Goal: Obtain resource: Download file/media

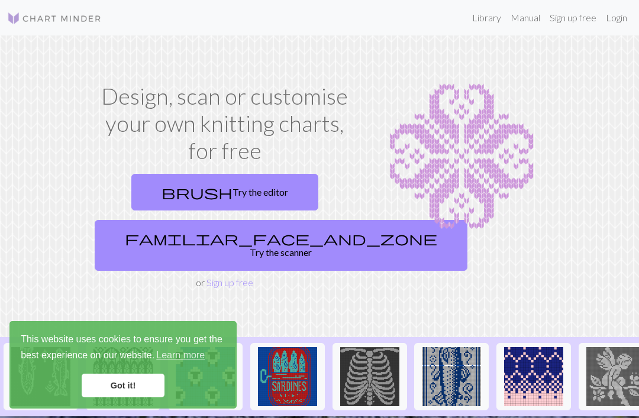
click at [238, 236] on link "familiar_face_and_zone Try the scanner" at bounding box center [281, 245] width 373 height 51
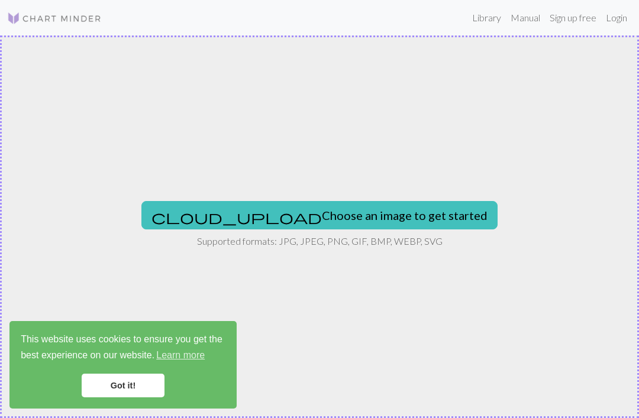
click at [335, 217] on button "cloud_upload Choose an image to get started" at bounding box center [319, 215] width 356 height 28
click at [341, 204] on button "cloud_upload Choose an image to get started" at bounding box center [319, 215] width 356 height 28
type input "C:\fakepath\IMG_3190.png"
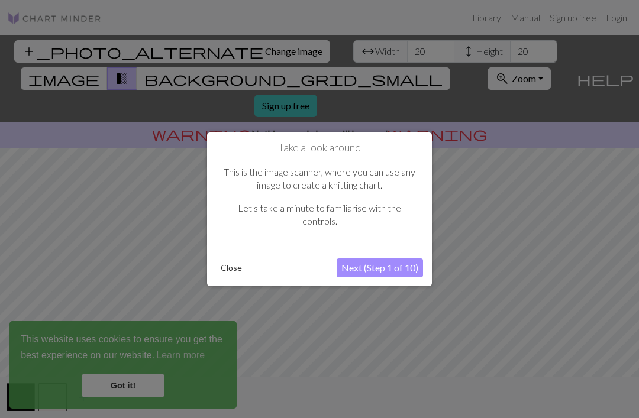
click at [379, 269] on button "Next (Step 1 of 10)" at bounding box center [380, 267] width 86 height 19
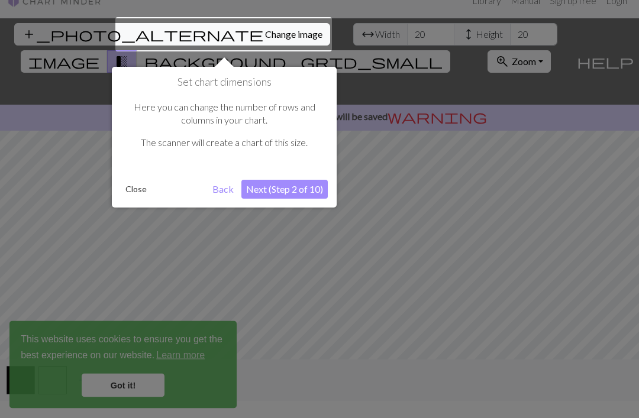
scroll to position [22, 0]
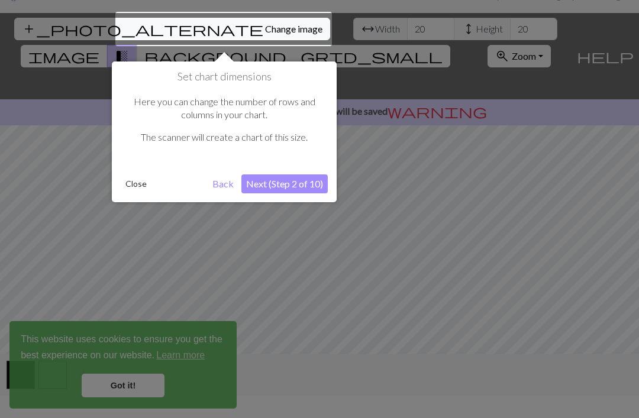
click at [313, 184] on button "Next (Step 2 of 10)" at bounding box center [284, 183] width 86 height 19
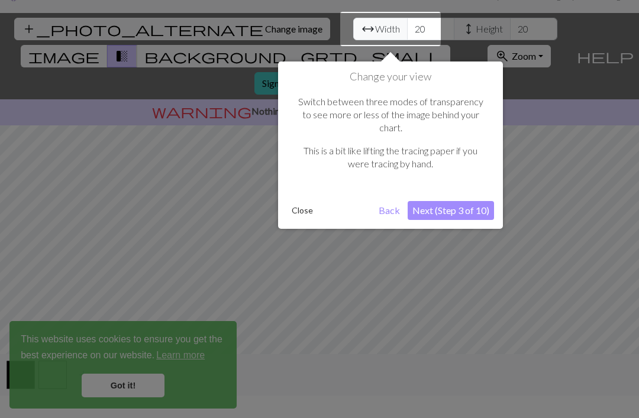
click at [454, 204] on button "Next (Step 3 of 10)" at bounding box center [451, 210] width 86 height 19
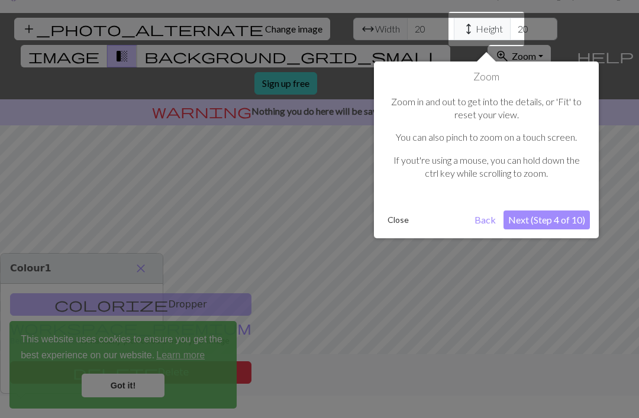
click at [538, 222] on button "Next (Step 4 of 10)" at bounding box center [546, 220] width 86 height 19
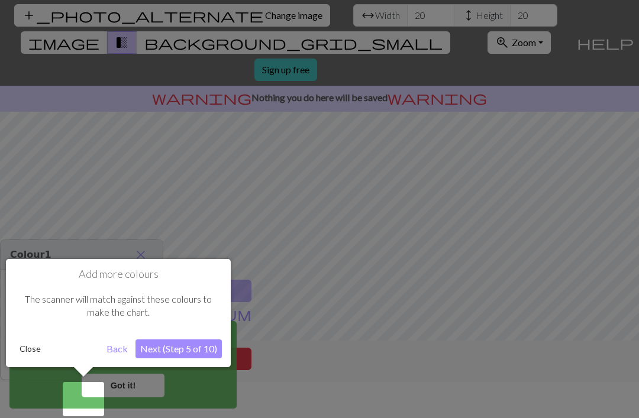
scroll to position [38, 0]
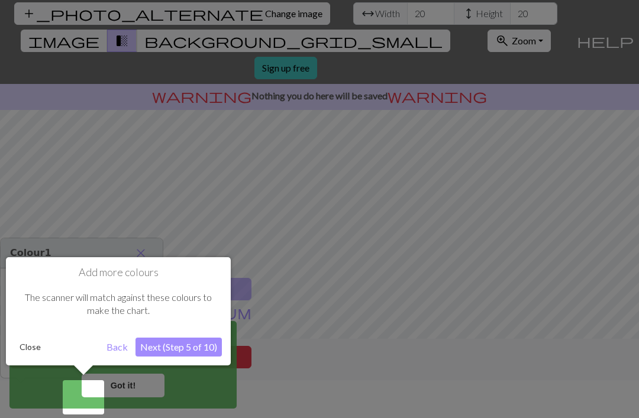
click at [192, 344] on button "Next (Step 5 of 10)" at bounding box center [178, 347] width 86 height 19
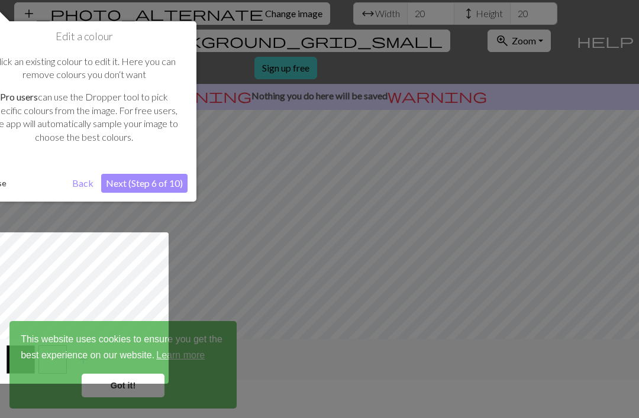
click at [173, 182] on button "Next (Step 6 of 10)" at bounding box center [144, 183] width 86 height 19
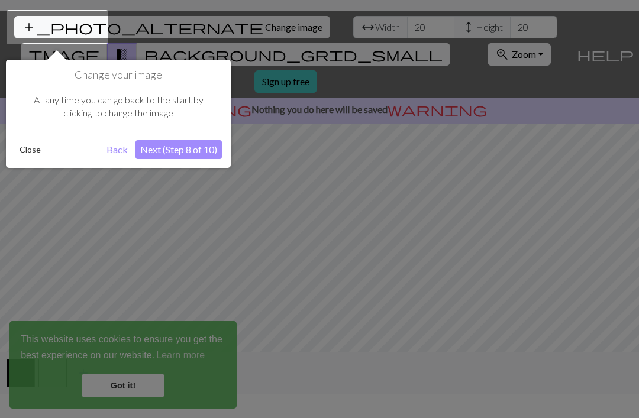
scroll to position [22, 0]
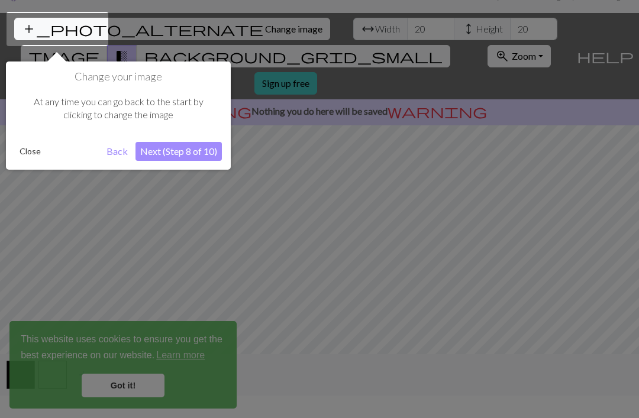
click at [216, 153] on button "Next (Step 8 of 10)" at bounding box center [178, 151] width 86 height 19
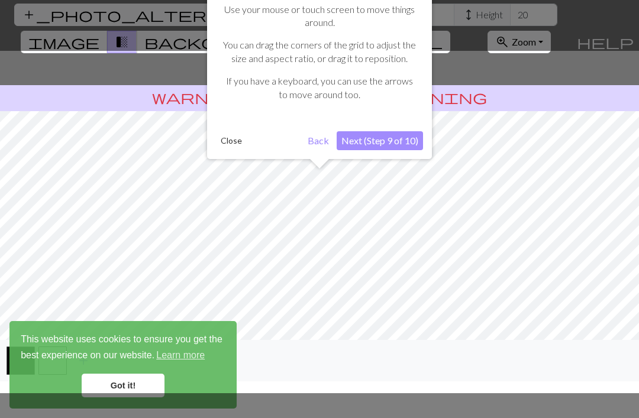
scroll to position [38, 0]
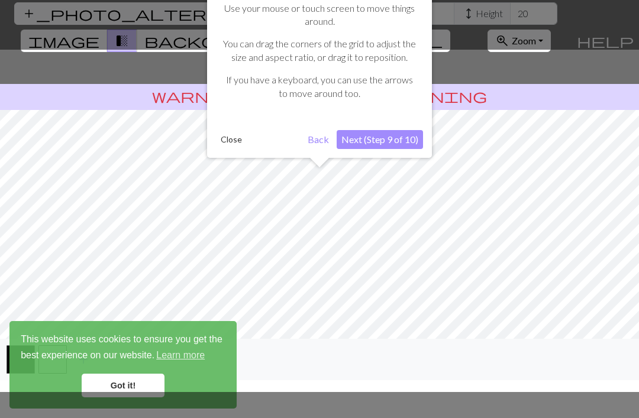
click at [402, 135] on button "Next (Step 9 of 10)" at bounding box center [380, 139] width 86 height 19
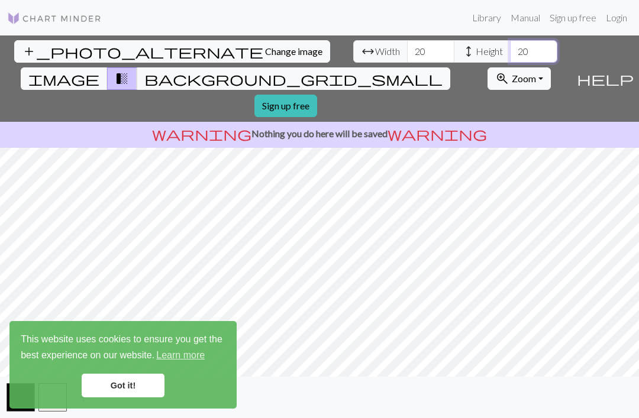
click at [510, 40] on input "20" at bounding box center [533, 51] width 47 height 22
click at [407, 40] on input "20" at bounding box center [430, 51] width 47 height 22
type input "2"
type input "50"
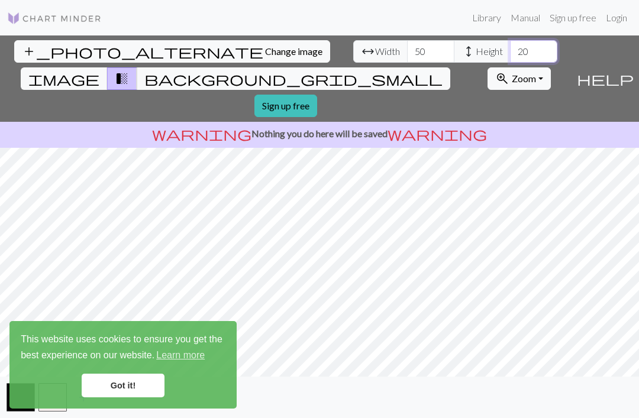
click at [510, 40] on input "20" at bounding box center [533, 51] width 47 height 22
type input "2"
type input "25"
click at [407, 40] on input "50" at bounding box center [430, 51] width 47 height 22
type input "5"
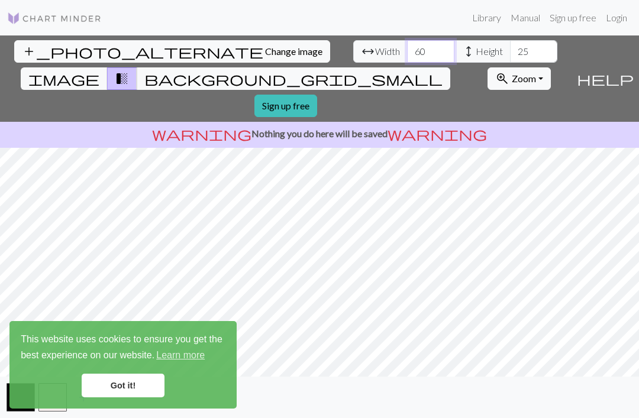
type input "6"
type input "80"
click at [140, 385] on link "Got it!" at bounding box center [123, 386] width 83 height 24
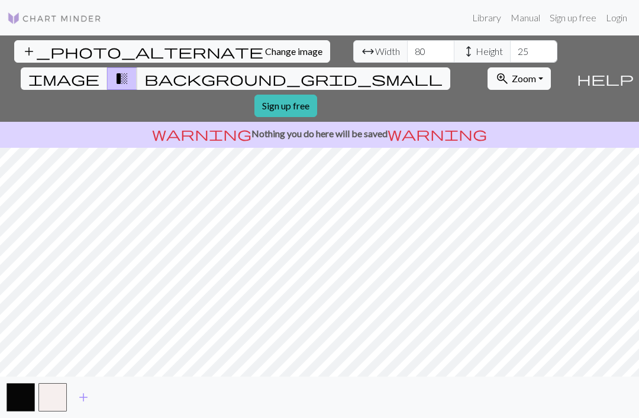
click at [317, 95] on link "Sign up free" at bounding box center [285, 106] width 63 height 22
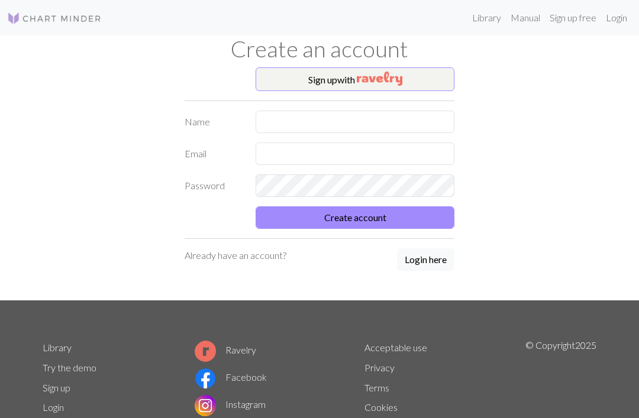
click at [430, 84] on button "Sign up with" at bounding box center [355, 79] width 199 height 24
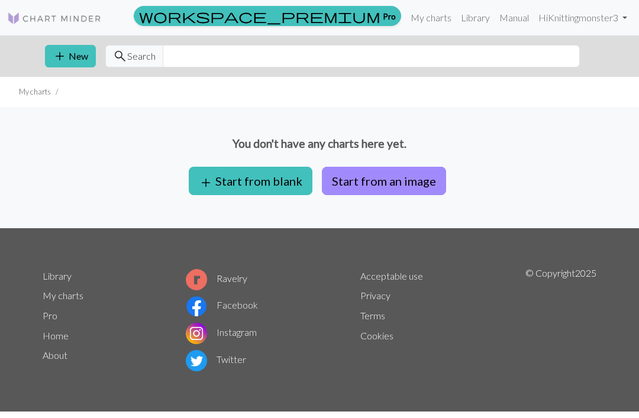
click at [390, 183] on button "Start from an image" at bounding box center [384, 181] width 124 height 28
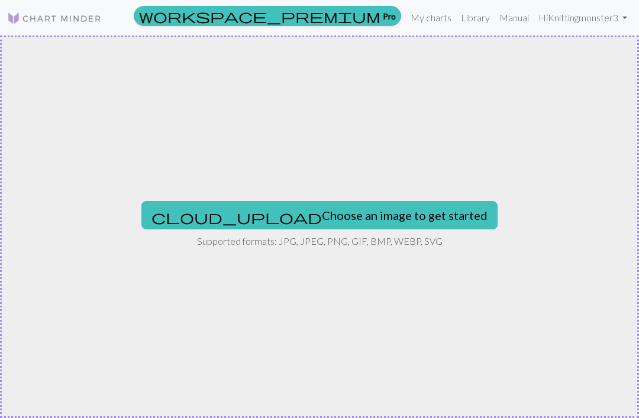
click at [390, 214] on button "cloud_upload Choose an image to get started" at bounding box center [319, 215] width 356 height 28
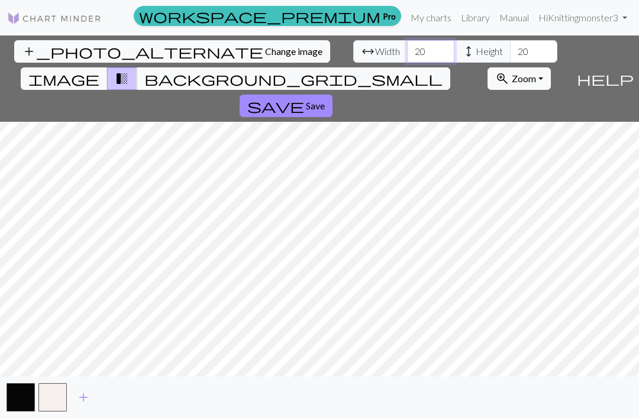
click at [407, 51] on input "20" at bounding box center [430, 51] width 47 height 22
type input "2"
type input "80"
click at [510, 53] on input "20" at bounding box center [533, 51] width 47 height 22
type input "25"
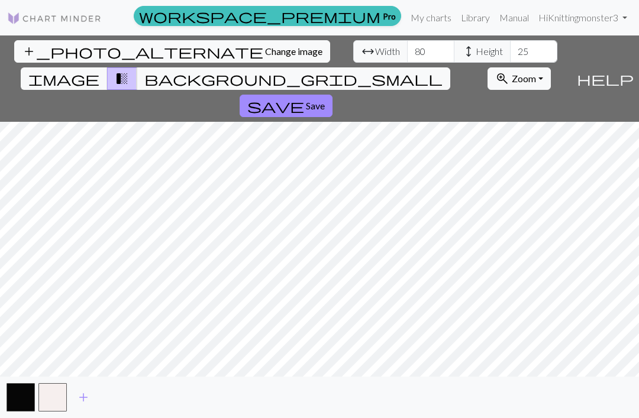
click at [427, 70] on span "background_grid_small" at bounding box center [293, 78] width 298 height 17
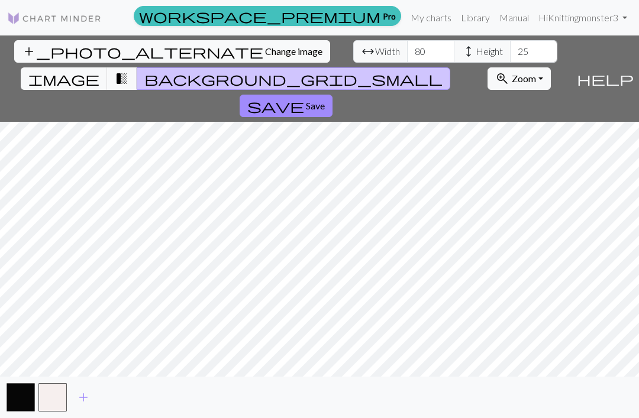
click at [108, 67] on button "image" at bounding box center [64, 78] width 87 height 22
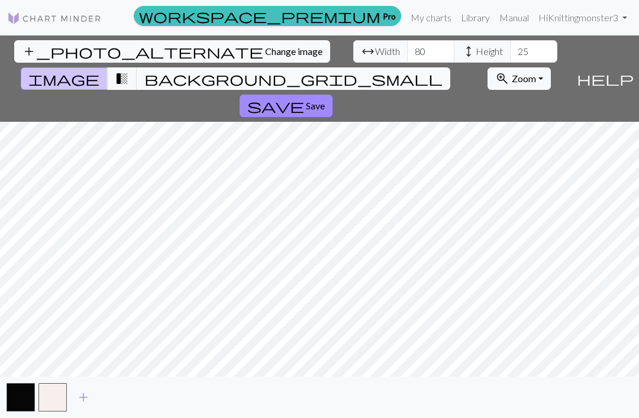
click at [129, 70] on span "transition_fade" at bounding box center [122, 78] width 14 height 17
click at [512, 73] on span "Zoom" at bounding box center [524, 78] width 24 height 11
click at [129, 70] on span "transition_fade" at bounding box center [122, 78] width 14 height 17
click at [425, 70] on span "background_grid_small" at bounding box center [293, 78] width 298 height 17
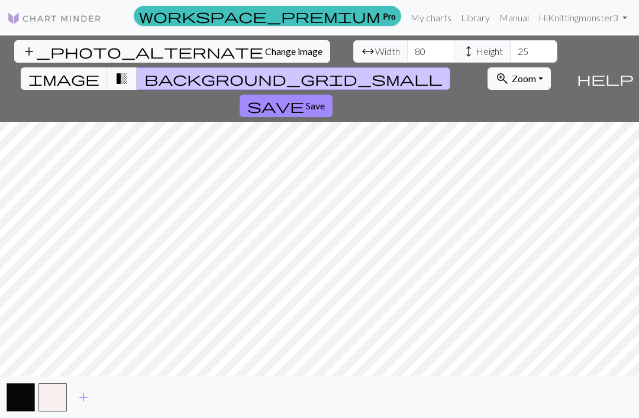
click at [99, 70] on span "image" at bounding box center [63, 78] width 71 height 17
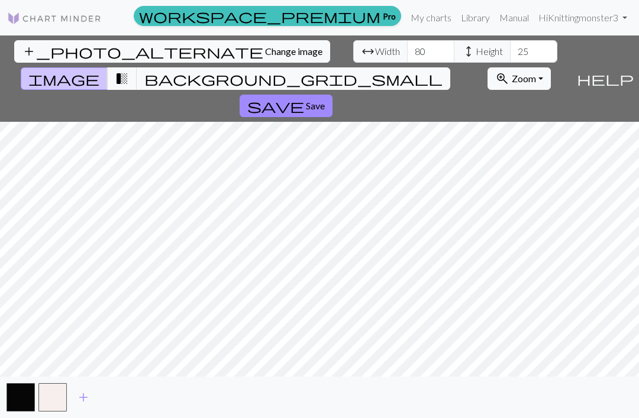
click at [129, 70] on span "transition_fade" at bounding box center [122, 78] width 14 height 17
click at [325, 100] on span "Save" at bounding box center [315, 105] width 19 height 11
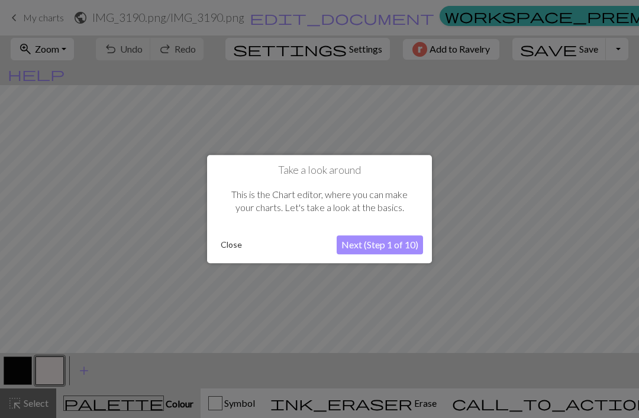
click at [407, 242] on button "Next (Step 1 of 10)" at bounding box center [380, 244] width 86 height 19
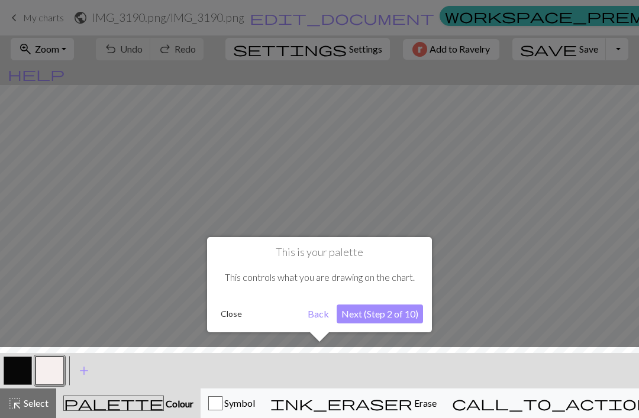
click at [410, 316] on button "Next (Step 2 of 10)" at bounding box center [380, 314] width 86 height 19
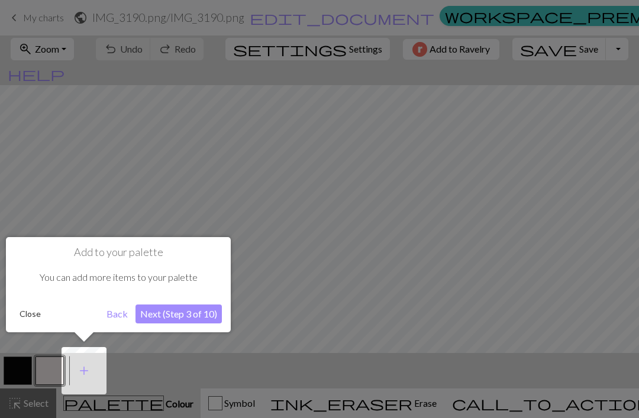
click at [208, 319] on button "Next (Step 3 of 10)" at bounding box center [178, 314] width 86 height 19
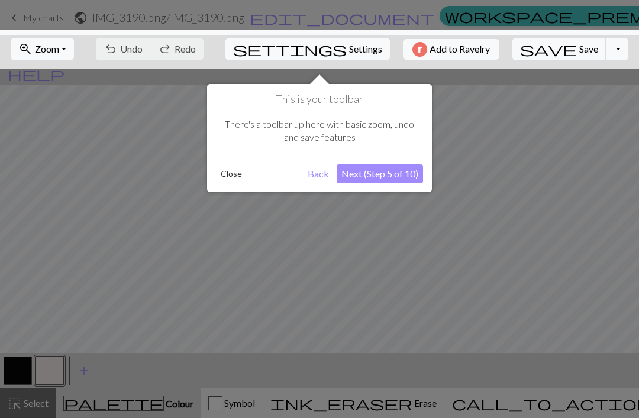
click at [412, 179] on button "Next (Step 5 of 10)" at bounding box center [380, 173] width 86 height 19
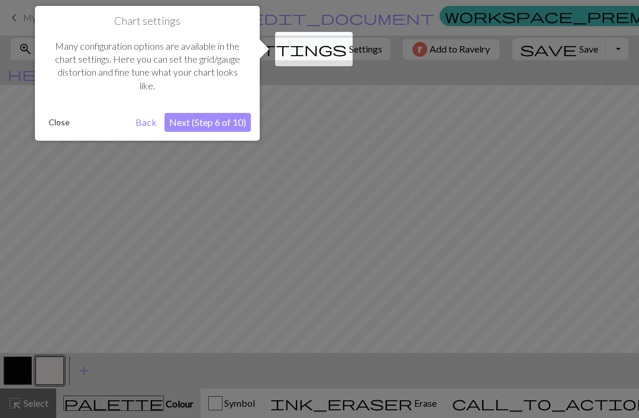
click at [238, 122] on button "Next (Step 6 of 10)" at bounding box center [207, 122] width 86 height 19
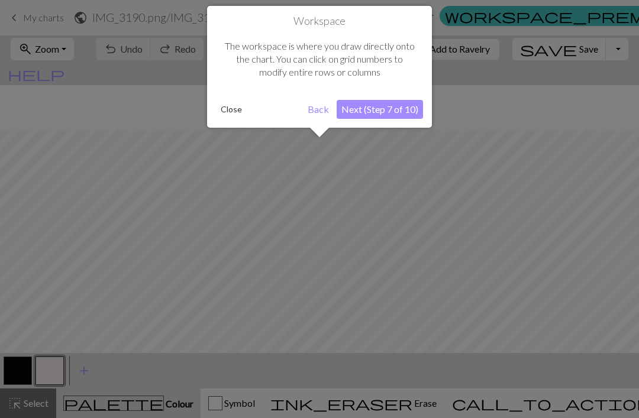
scroll to position [45, 0]
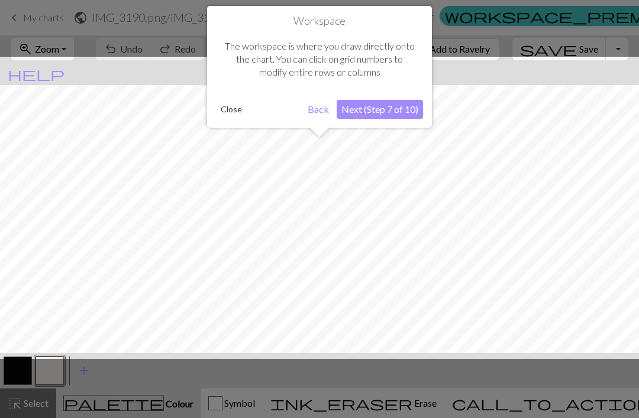
click at [370, 108] on button "Next (Step 7 of 10)" at bounding box center [380, 109] width 86 height 19
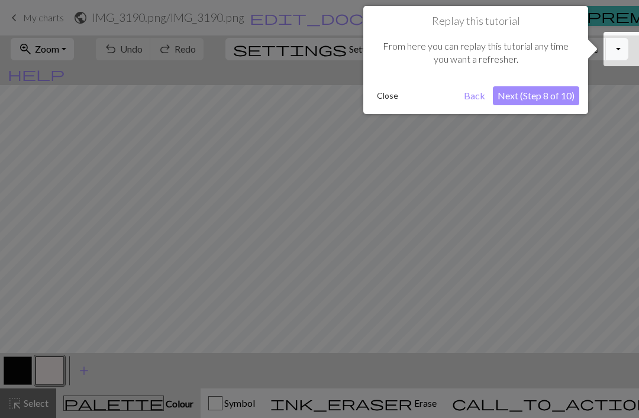
click at [545, 98] on button "Next (Step 8 of 10)" at bounding box center [536, 95] width 86 height 19
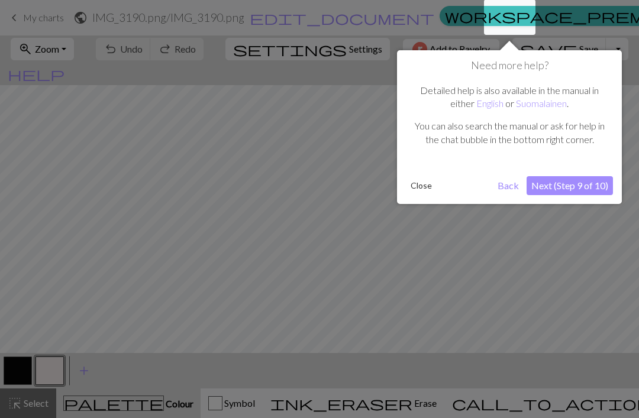
click at [590, 186] on button "Next (Step 9 of 10)" at bounding box center [569, 185] width 86 height 19
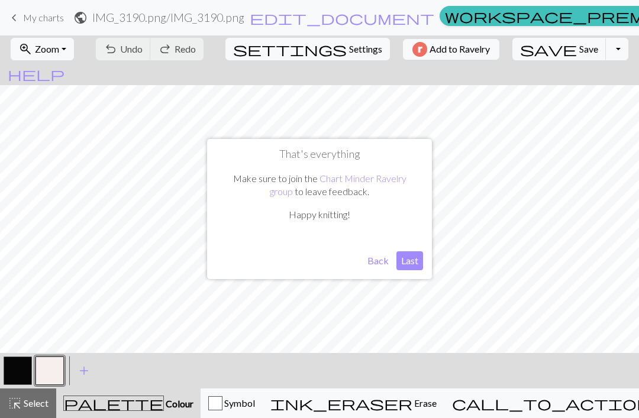
click at [400, 257] on button "Last" at bounding box center [409, 260] width 27 height 19
click at [228, 392] on button "Symbol" at bounding box center [231, 404] width 62 height 30
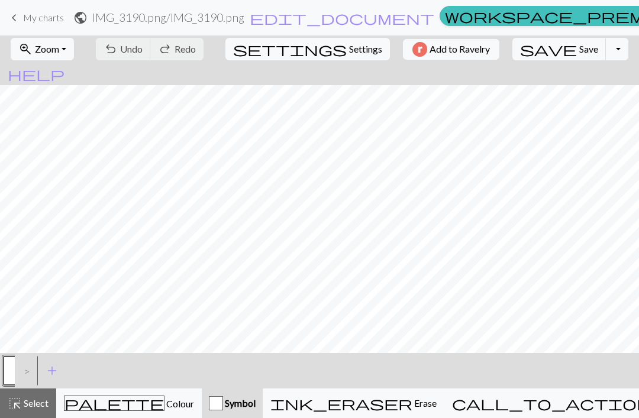
click at [109, 406] on span "palette" at bounding box center [113, 403] width 99 height 17
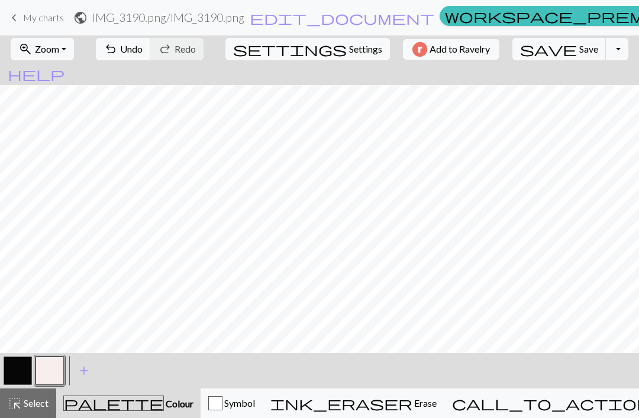
click at [18, 374] on button "button" at bounding box center [18, 371] width 28 height 28
click at [74, 59] on button "zoom_in Zoom Zoom" at bounding box center [42, 49] width 63 height 22
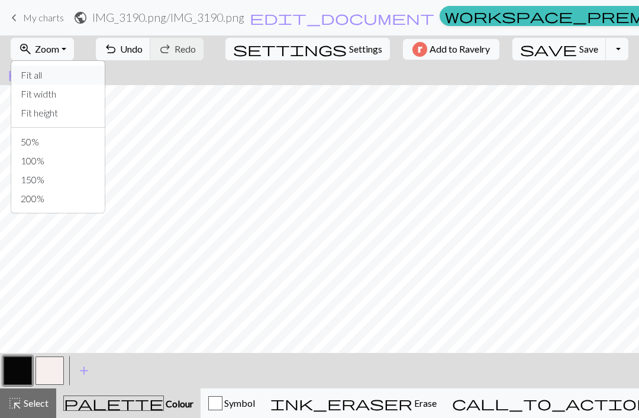
click at [41, 75] on button "Fit all" at bounding box center [57, 75] width 93 height 19
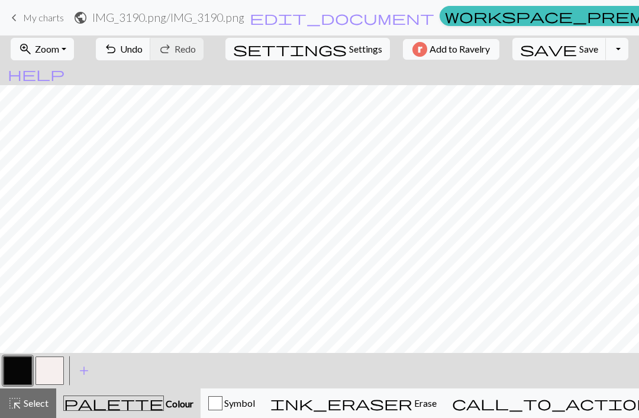
scroll to position [0, 0]
click at [53, 368] on button "button" at bounding box center [49, 371] width 28 height 28
click at [118, 48] on span "undo" at bounding box center [111, 49] width 14 height 17
click at [151, 59] on button "undo Undo Undo" at bounding box center [123, 49] width 55 height 22
click at [151, 58] on button "undo Undo Undo" at bounding box center [123, 49] width 55 height 22
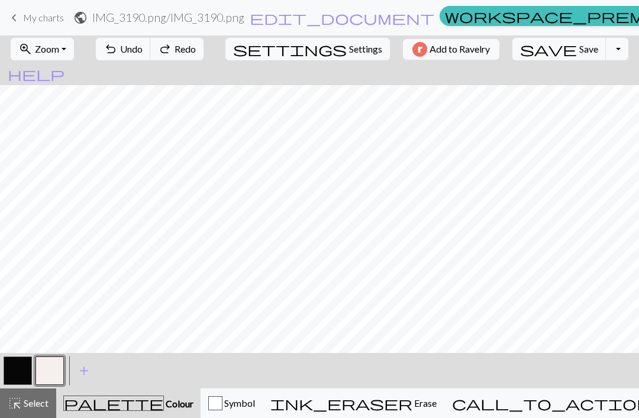
click at [143, 54] on span "Undo" at bounding box center [131, 48] width 22 height 11
click at [161, 51] on div "undo Undo Undo redo Redo Redo" at bounding box center [149, 48] width 125 height 27
click at [162, 52] on div "undo Undo Undo redo Redo Redo" at bounding box center [149, 48] width 125 height 27
click at [166, 48] on div "undo Undo Undo redo Redo Redo" at bounding box center [149, 48] width 125 height 27
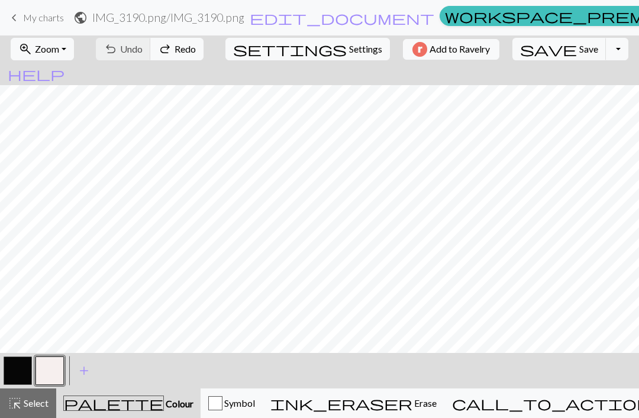
click at [606, 47] on button "Toggle Dropdown" at bounding box center [617, 49] width 22 height 22
click at [28, 17] on span "My charts" at bounding box center [43, 17] width 41 height 11
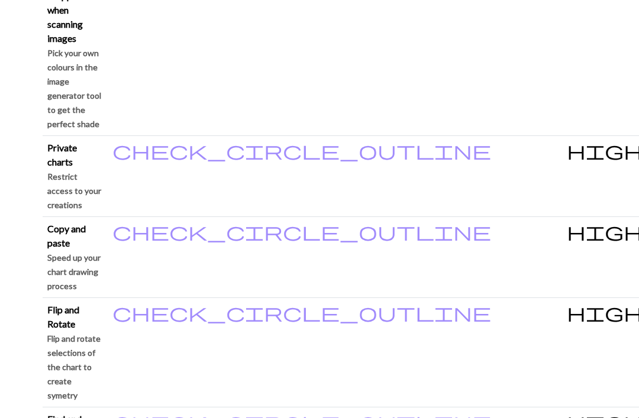
scroll to position [1398, 0]
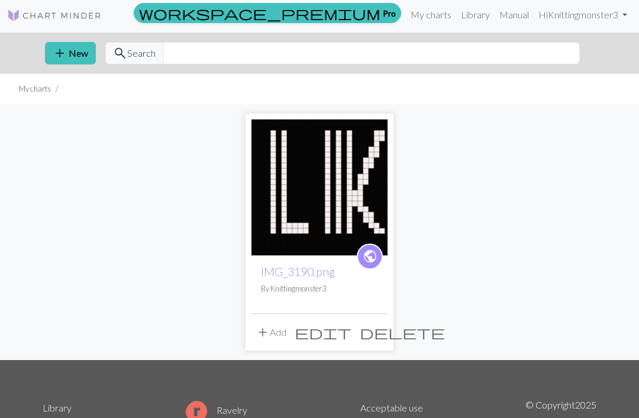
scroll to position [31, 0]
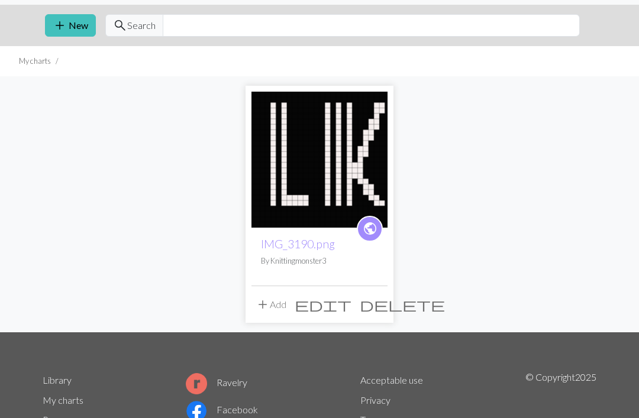
click at [386, 308] on button "delete" at bounding box center [401, 304] width 93 height 22
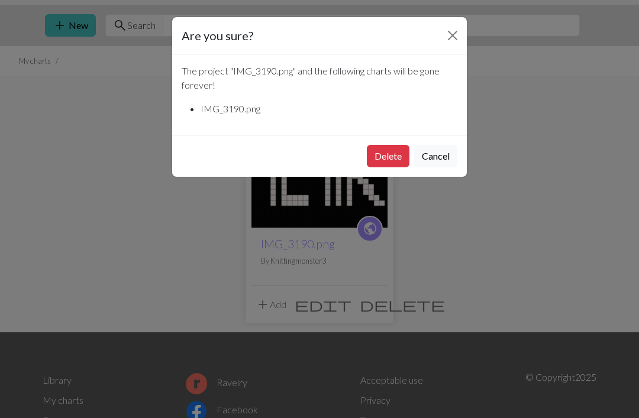
click at [392, 153] on button "Delete" at bounding box center [388, 156] width 43 height 22
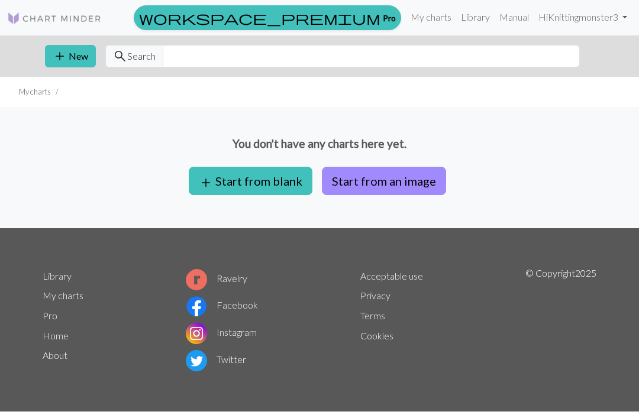
click at [350, 173] on button "Start from an image" at bounding box center [384, 181] width 124 height 28
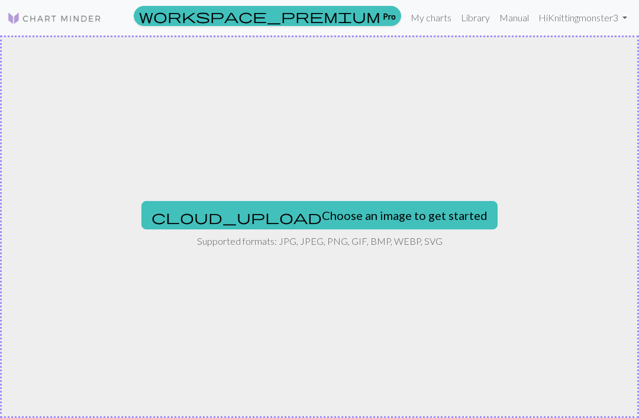
click at [311, 211] on button "cloud_upload Choose an image to get started" at bounding box center [319, 215] width 356 height 28
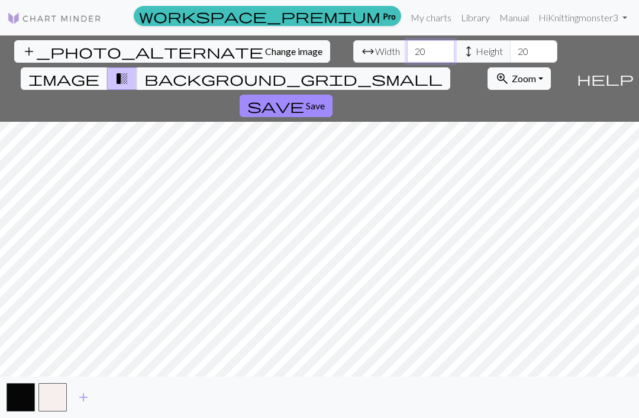
click at [407, 51] on input "20" at bounding box center [430, 51] width 47 height 22
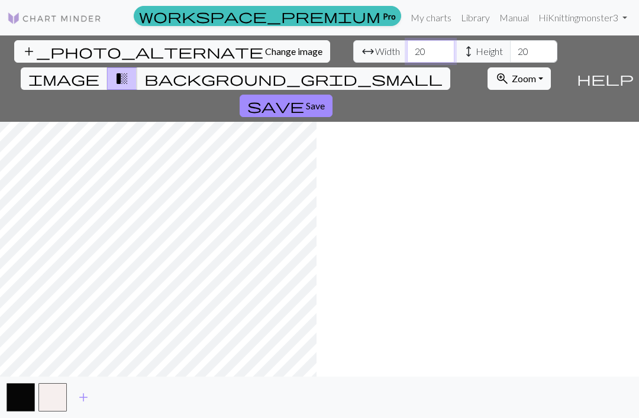
type input "2"
type input "80"
click at [510, 48] on input "20" at bounding box center [533, 51] width 47 height 22
type input "25"
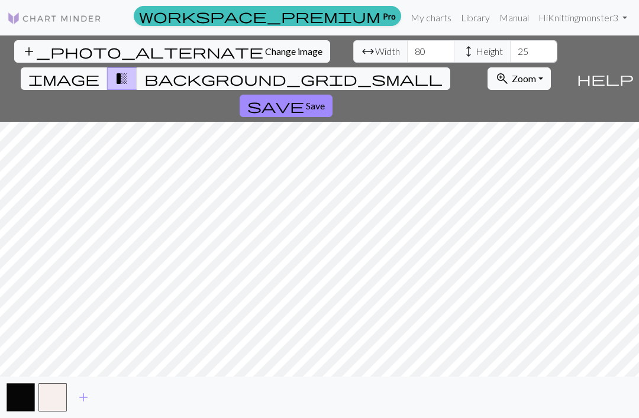
click at [512, 73] on span "Zoom" at bounding box center [524, 78] width 24 height 11
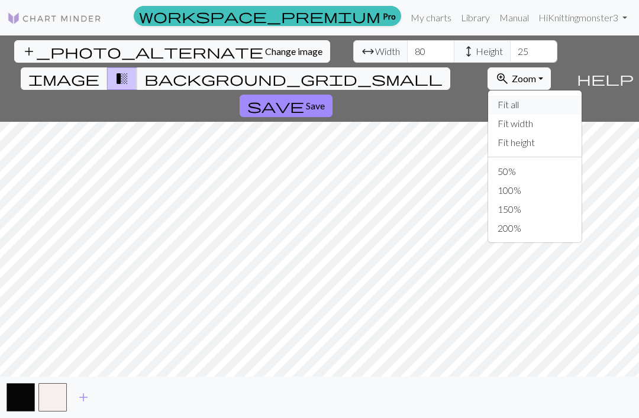
click at [519, 95] on button "Fit all" at bounding box center [534, 104] width 93 height 19
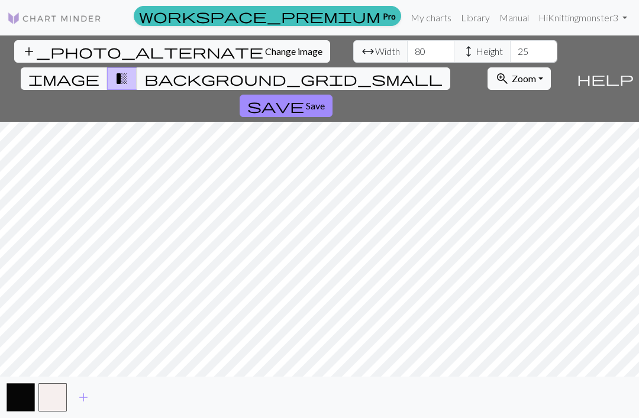
click at [325, 100] on span "Save" at bounding box center [315, 105] width 19 height 11
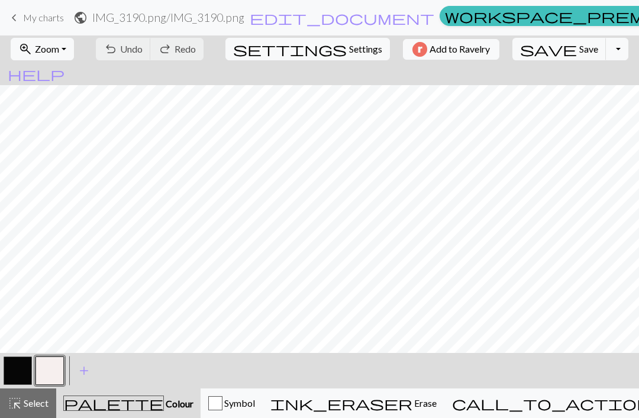
click at [58, 35] on div "zoom_in Zoom Zoom Fit all Fit width Fit height 50% 100% 150% 200%" at bounding box center [42, 48] width 81 height 27
click at [59, 51] on span "Zoom" at bounding box center [47, 48] width 24 height 11
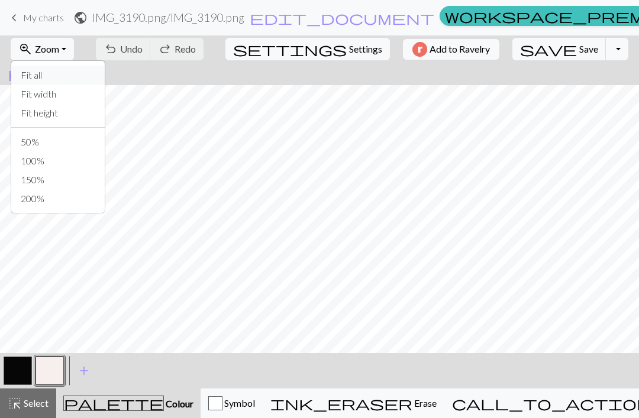
click at [88, 76] on button "Fit all" at bounding box center [57, 75] width 93 height 19
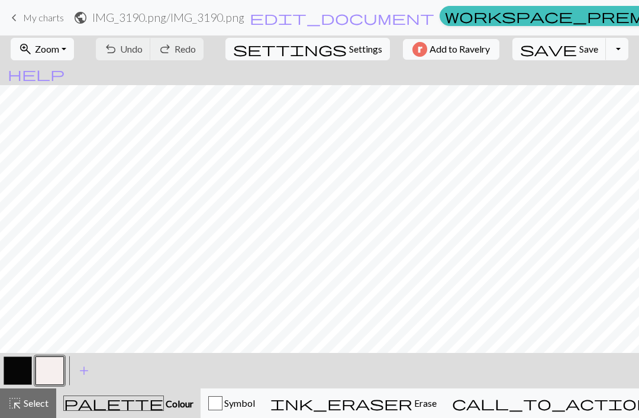
click at [15, 374] on button "button" at bounding box center [18, 371] width 28 height 28
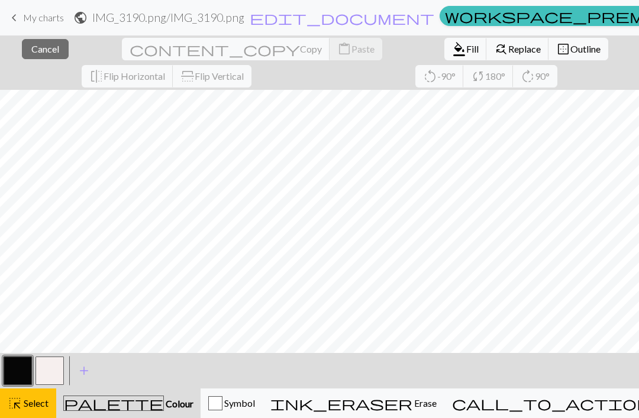
click at [160, 406] on div "palette Colour Colour" at bounding box center [128, 403] width 130 height 15
click at [28, 408] on span "Select" at bounding box center [35, 402] width 27 height 11
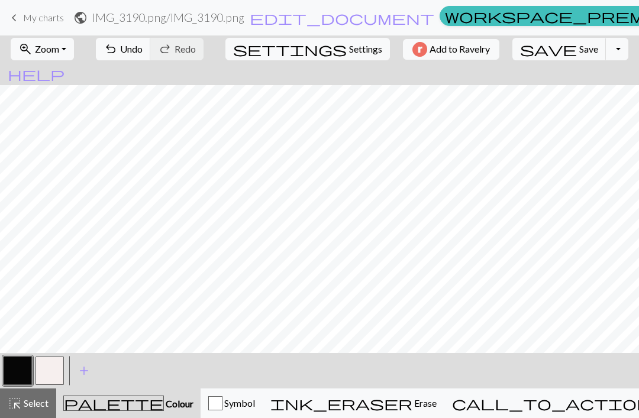
click at [17, 365] on button "button" at bounding box center [18, 371] width 28 height 28
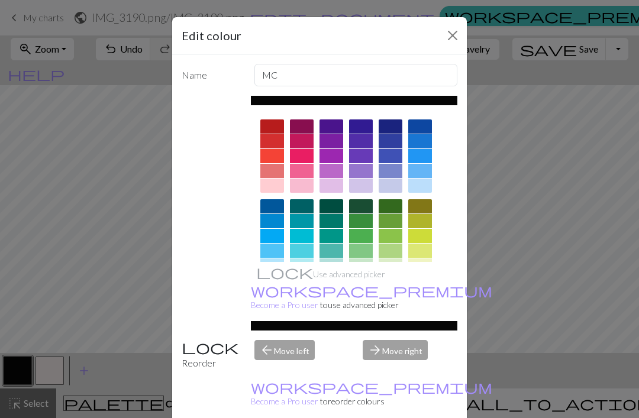
click at [456, 29] on button "Close" at bounding box center [452, 35] width 19 height 19
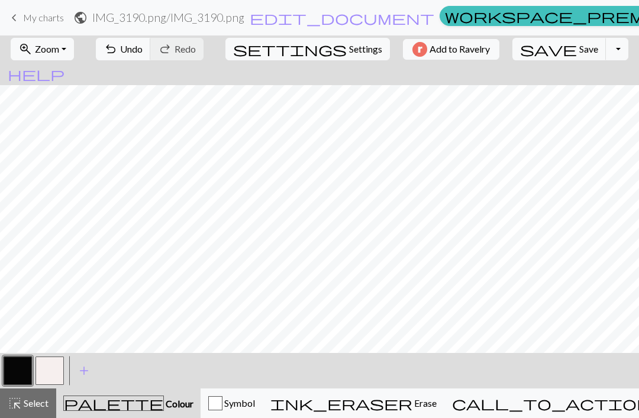
click at [53, 47] on span "Zoom" at bounding box center [47, 48] width 24 height 11
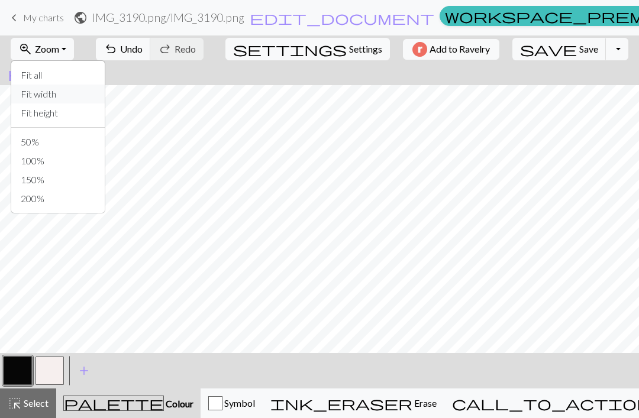
click at [59, 95] on button "Fit width" at bounding box center [57, 94] width 93 height 19
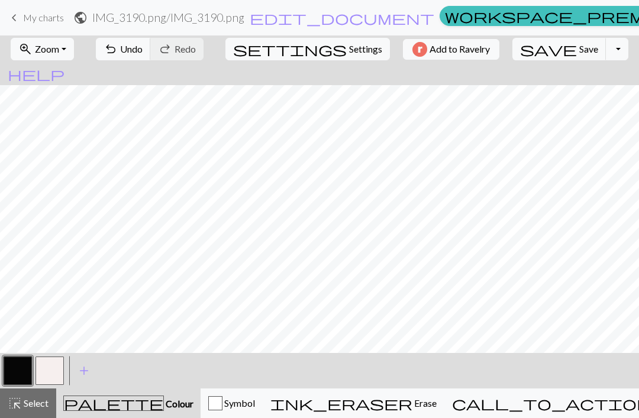
click at [59, 52] on span "Zoom" at bounding box center [47, 48] width 24 height 11
click at [35, 407] on span "Select" at bounding box center [35, 402] width 27 height 11
click at [85, 415] on button "palette Colour Colour" at bounding box center [128, 404] width 144 height 30
click at [90, 408] on div "palette Colour Colour" at bounding box center [128, 403] width 130 height 15
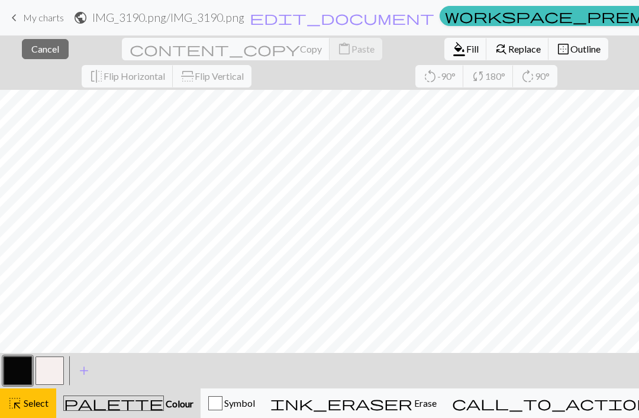
click at [29, 412] on button "highlight_alt Select Select" at bounding box center [28, 404] width 56 height 30
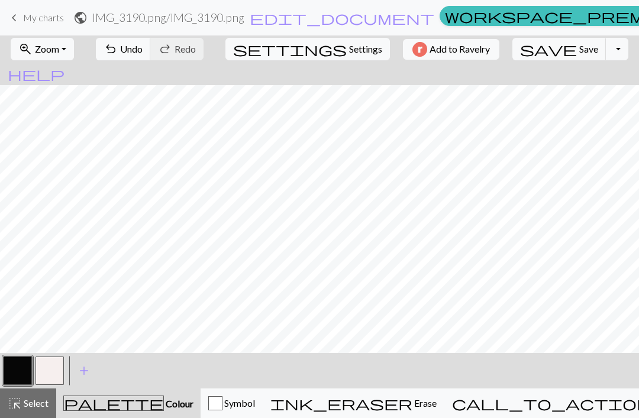
click at [53, 54] on span "Zoom" at bounding box center [47, 48] width 24 height 11
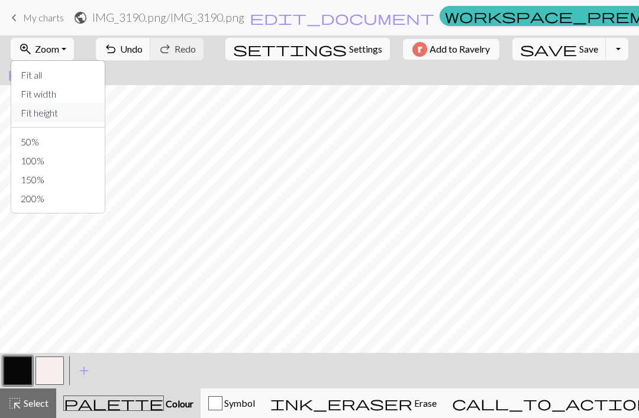
click at [76, 114] on button "Fit height" at bounding box center [57, 113] width 93 height 19
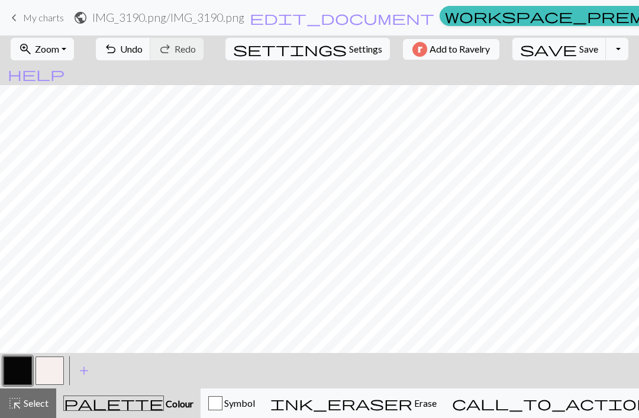
click at [74, 51] on button "zoom_in Zoom Zoom" at bounding box center [42, 49] width 63 height 22
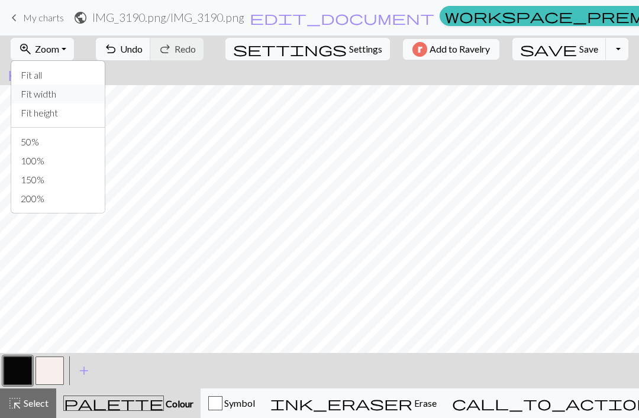
click at [88, 95] on button "Fit width" at bounding box center [57, 94] width 93 height 19
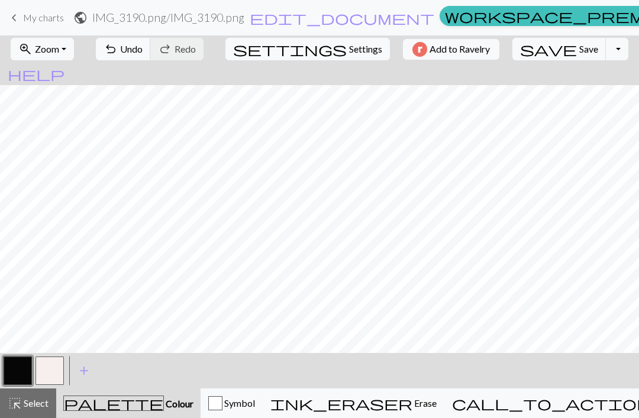
click at [74, 59] on button "zoom_in Zoom Zoom" at bounding box center [42, 49] width 63 height 22
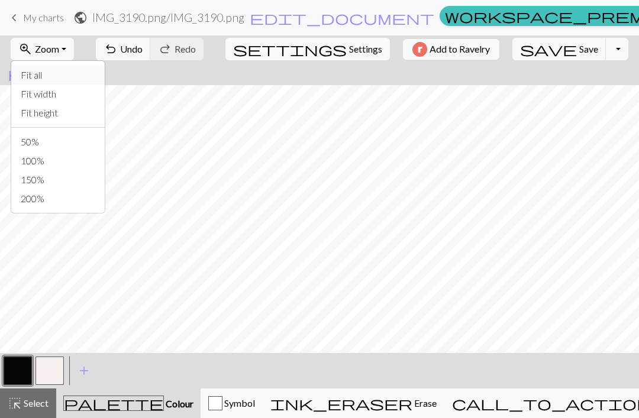
click at [82, 82] on button "Fit all" at bounding box center [57, 75] width 93 height 19
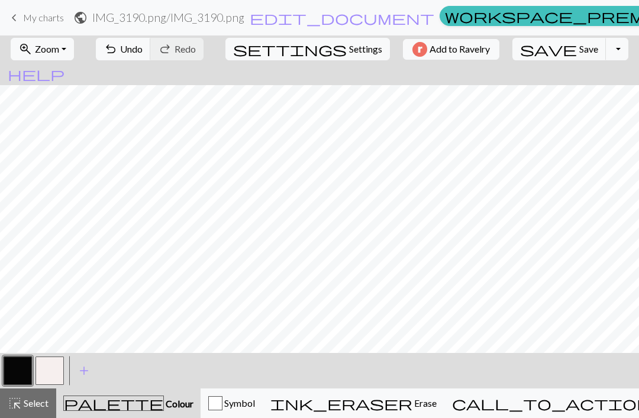
click at [72, 54] on button "zoom_in Zoom Zoom" at bounding box center [42, 49] width 63 height 22
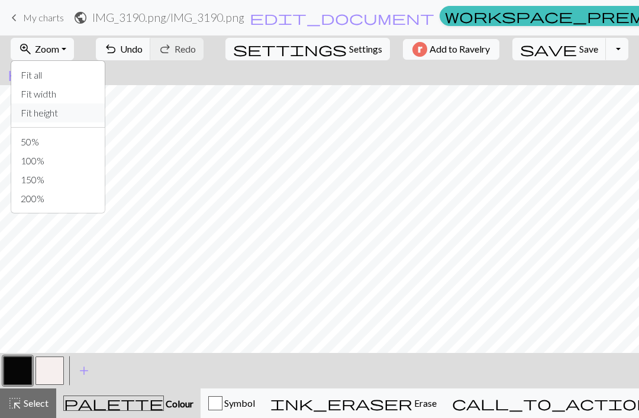
click at [88, 115] on button "Fit height" at bounding box center [57, 113] width 93 height 19
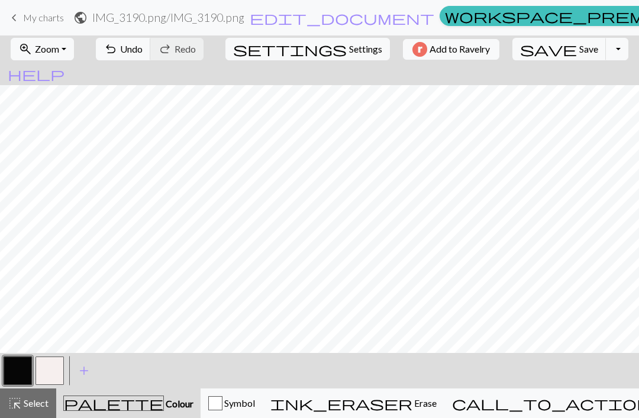
click at [48, 374] on button "button" at bounding box center [49, 371] width 28 height 28
click at [349, 50] on span "Settings" at bounding box center [365, 49] width 33 height 14
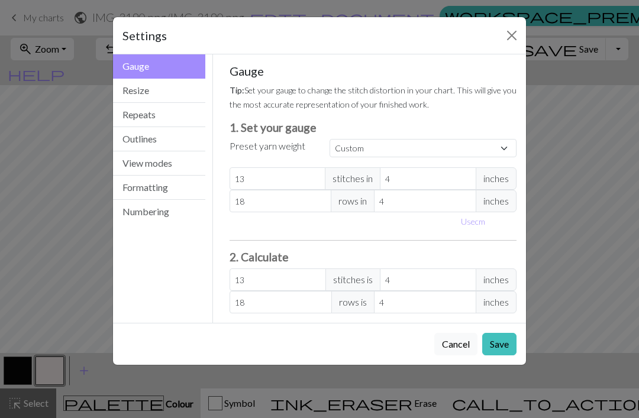
click at [513, 30] on button "Close" at bounding box center [511, 35] width 19 height 19
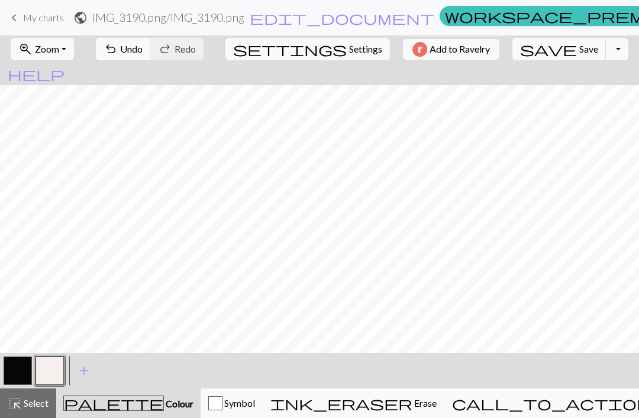
click at [44, 59] on button "zoom_in Zoom Zoom" at bounding box center [42, 49] width 63 height 22
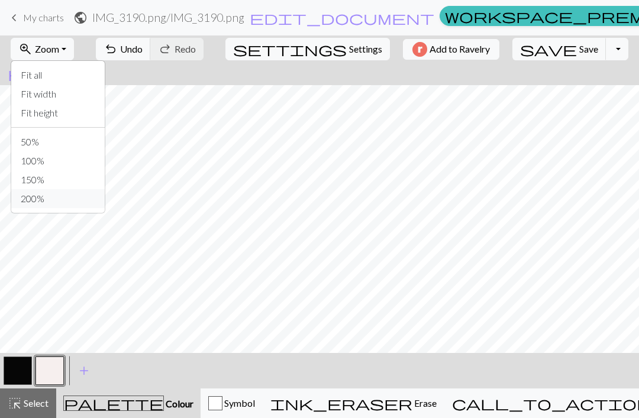
click at [48, 203] on button "200%" at bounding box center [57, 198] width 93 height 19
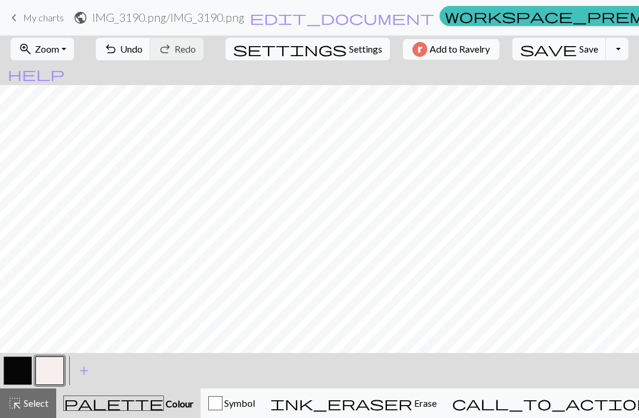
click at [52, 56] on button "zoom_in Zoom Zoom" at bounding box center [42, 49] width 63 height 22
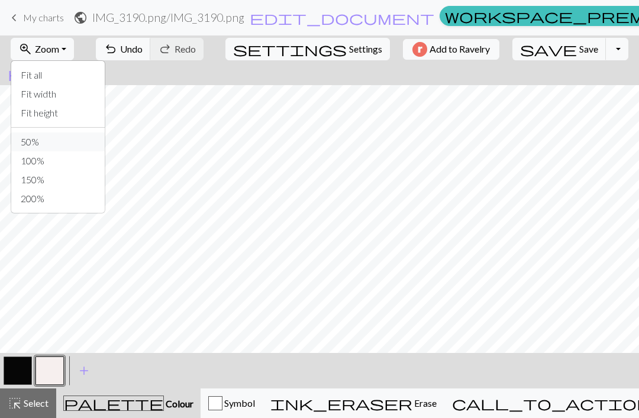
click at [34, 141] on button "50%" at bounding box center [57, 141] width 93 height 19
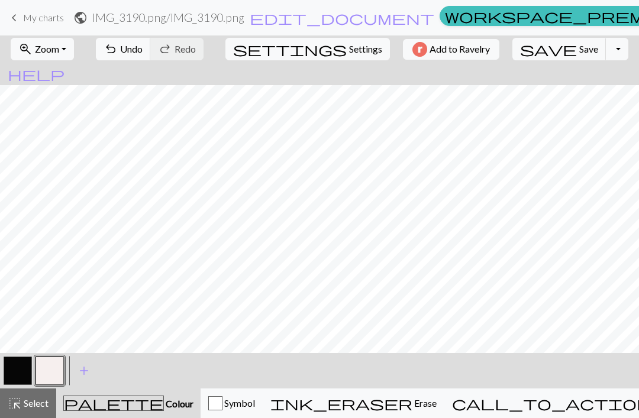
click at [19, 374] on button "button" at bounding box center [18, 371] width 28 height 28
click at [54, 371] on button "button" at bounding box center [49, 371] width 28 height 28
click at [22, 370] on button "button" at bounding box center [18, 371] width 28 height 28
click at [62, 368] on button "button" at bounding box center [49, 371] width 28 height 28
click at [24, 367] on button "button" at bounding box center [18, 371] width 28 height 28
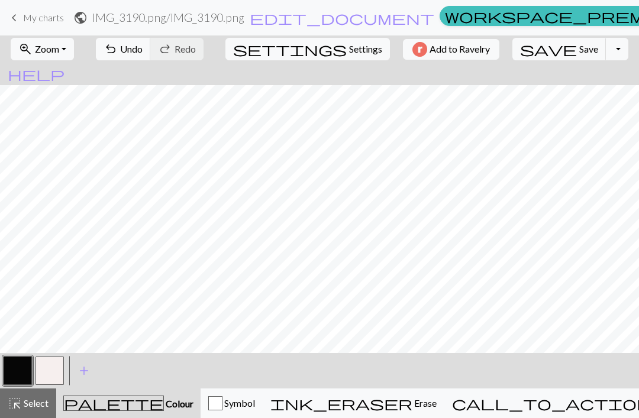
click at [43, 370] on button "button" at bounding box center [49, 371] width 28 height 28
click at [59, 48] on span "Zoom" at bounding box center [47, 48] width 24 height 11
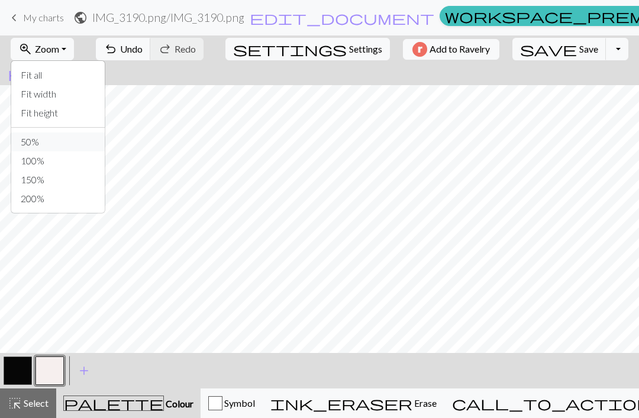
click at [79, 145] on button "50%" at bounding box center [57, 141] width 93 height 19
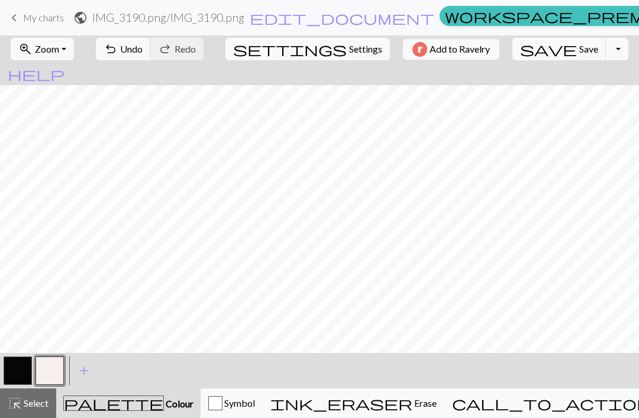
click at [579, 50] on span "Save" at bounding box center [588, 48] width 19 height 11
click at [606, 55] on button "Toggle Dropdown" at bounding box center [617, 49] width 22 height 22
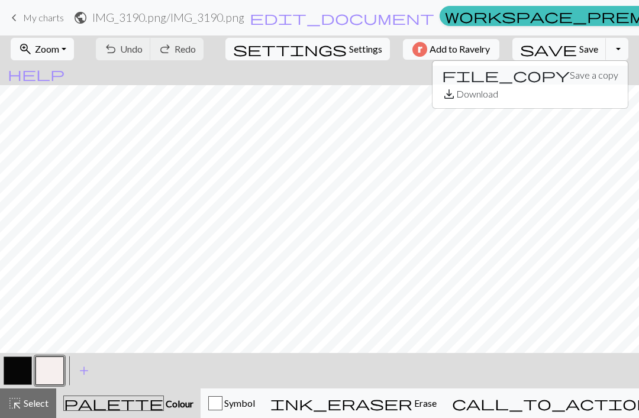
click at [537, 77] on button "file_copy Save a copy" at bounding box center [529, 75] width 195 height 19
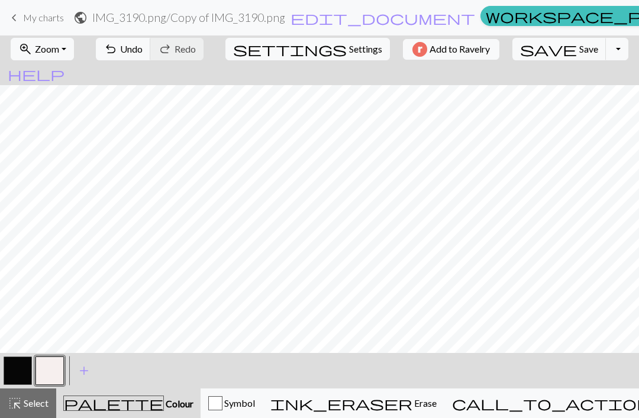
click at [28, 21] on span "My charts" at bounding box center [43, 17] width 41 height 11
click at [535, 50] on button "save Save Save" at bounding box center [559, 49] width 94 height 22
click at [606, 53] on button "Toggle Dropdown" at bounding box center [617, 49] width 22 height 22
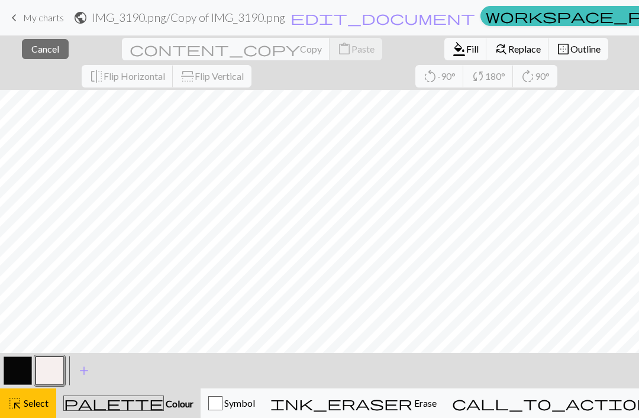
click at [37, 402] on span "Select" at bounding box center [35, 402] width 27 height 11
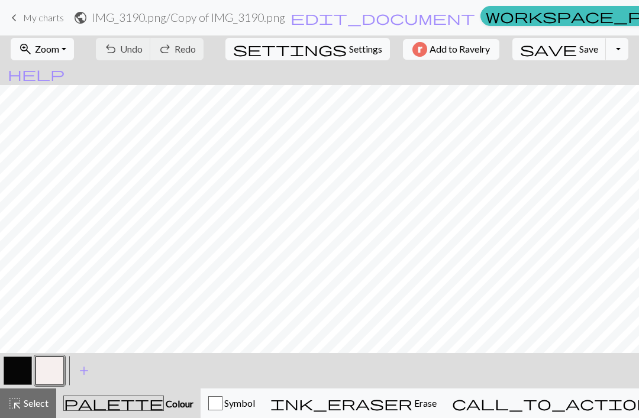
click at [554, 412] on button "call_to_action Knitting mode Knitting mode" at bounding box center [581, 404] width 274 height 30
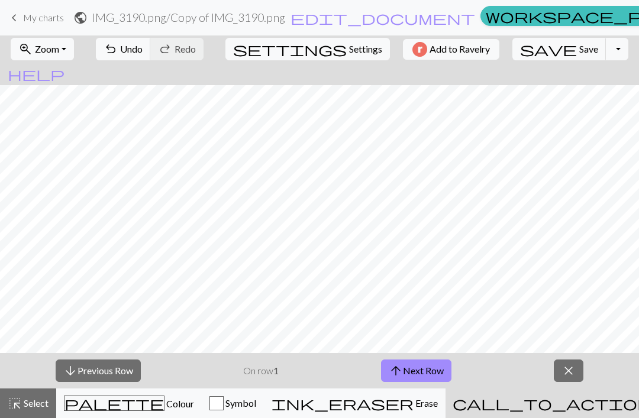
click at [421, 367] on button "arrow_upward Next Row" at bounding box center [416, 371] width 70 height 22
click at [421, 371] on button "arrow_upward Next Row" at bounding box center [416, 371] width 70 height 22
click at [580, 376] on button "close" at bounding box center [569, 371] width 30 height 22
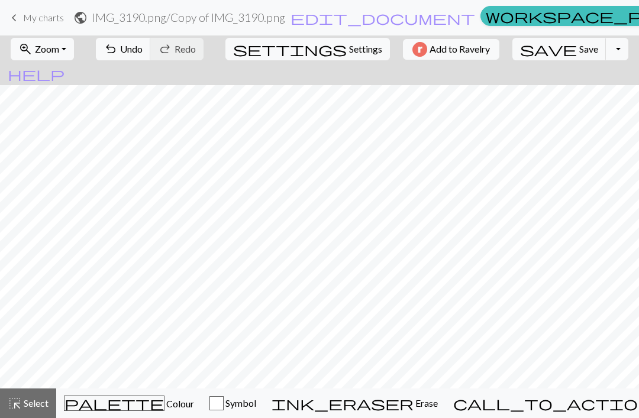
click at [264, 413] on button "Symbol" at bounding box center [233, 404] width 62 height 30
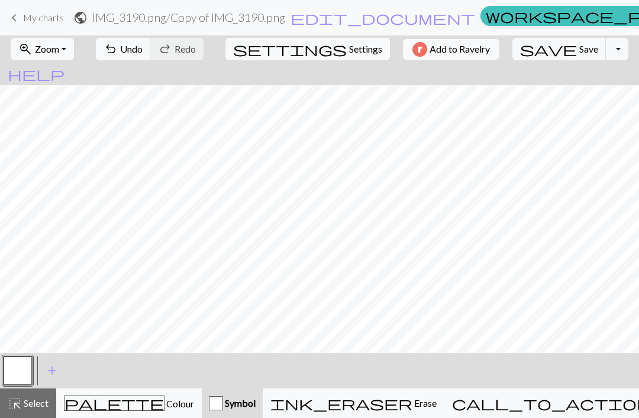
click at [160, 407] on div "palette Colour Colour" at bounding box center [129, 403] width 130 height 15
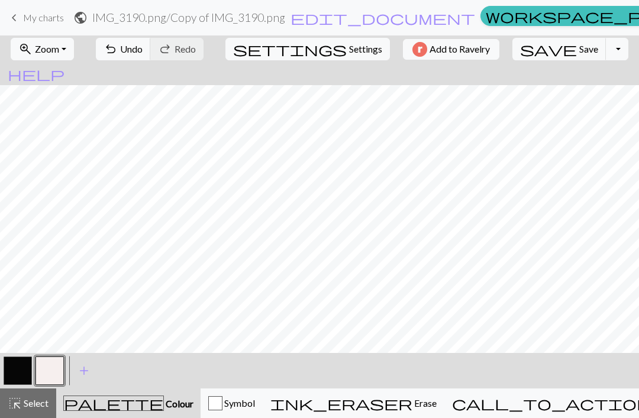
click at [59, 47] on span "Zoom" at bounding box center [47, 48] width 24 height 11
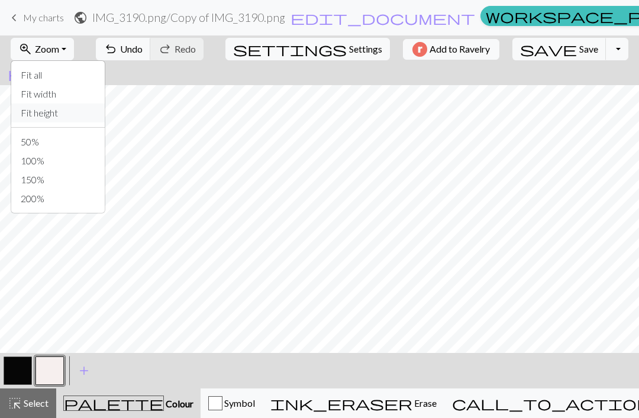
click at [77, 111] on button "Fit height" at bounding box center [57, 113] width 93 height 19
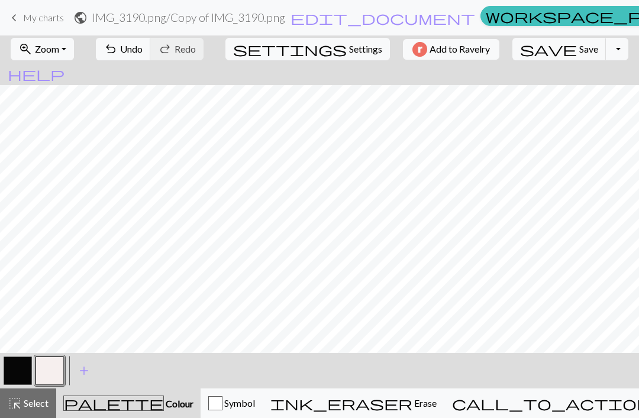
click at [54, 51] on span "Zoom" at bounding box center [47, 48] width 24 height 11
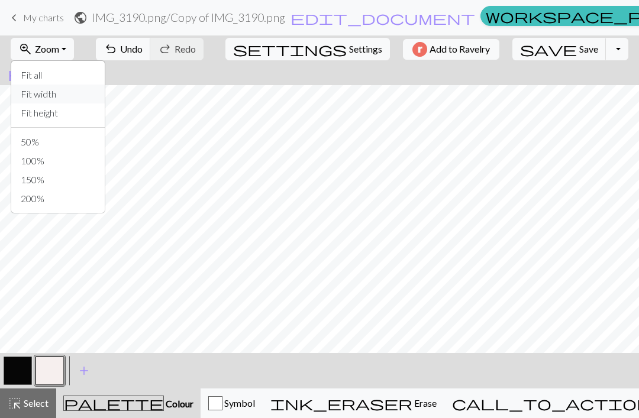
click at [101, 99] on button "Fit width" at bounding box center [57, 94] width 93 height 19
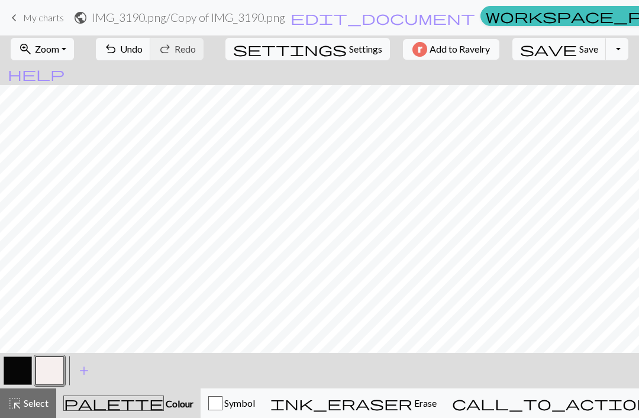
click at [64, 66] on span "help" at bounding box center [36, 74] width 57 height 17
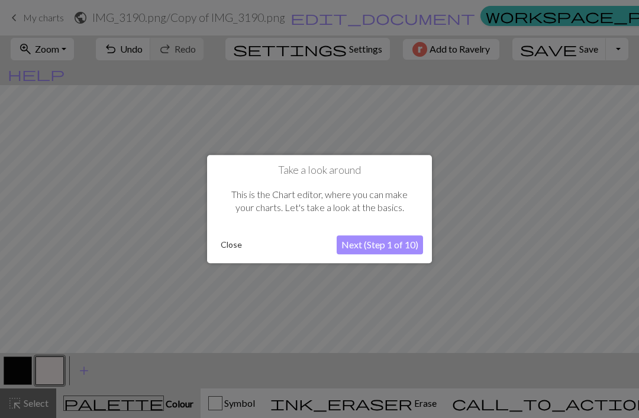
click at [397, 253] on button "Next (Step 1 of 10)" at bounding box center [380, 244] width 86 height 19
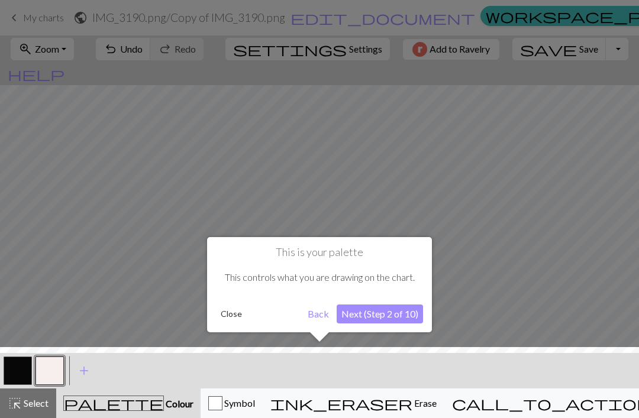
click at [380, 316] on button "Next (Step 2 of 10)" at bounding box center [380, 314] width 86 height 19
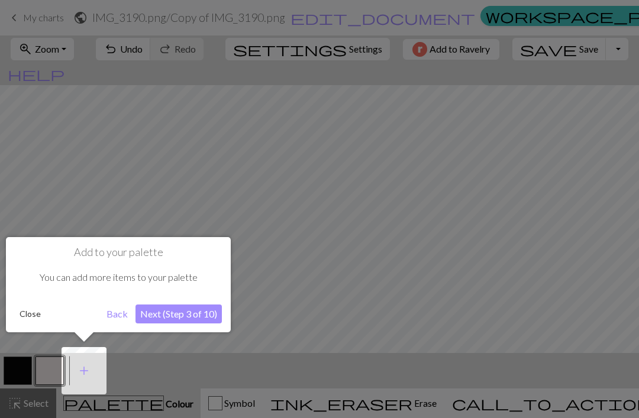
click at [195, 311] on button "Next (Step 3 of 10)" at bounding box center [178, 314] width 86 height 19
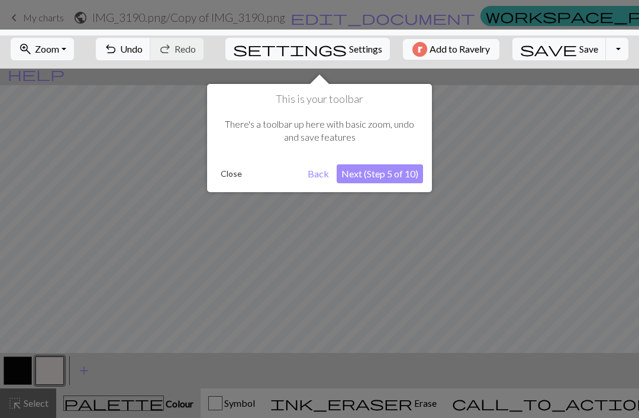
click at [419, 168] on button "Next (Step 5 of 10)" at bounding box center [380, 173] width 86 height 19
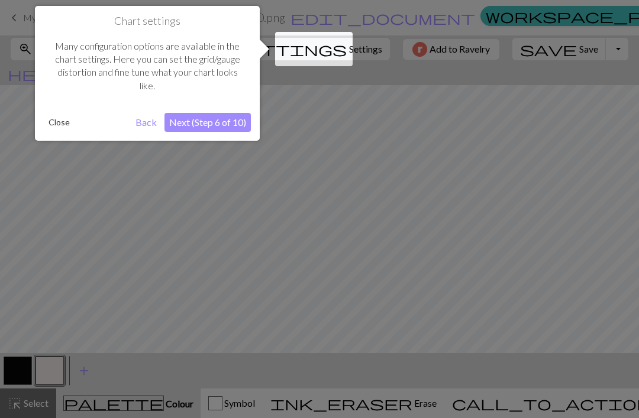
click at [206, 123] on button "Next (Step 6 of 10)" at bounding box center [207, 122] width 86 height 19
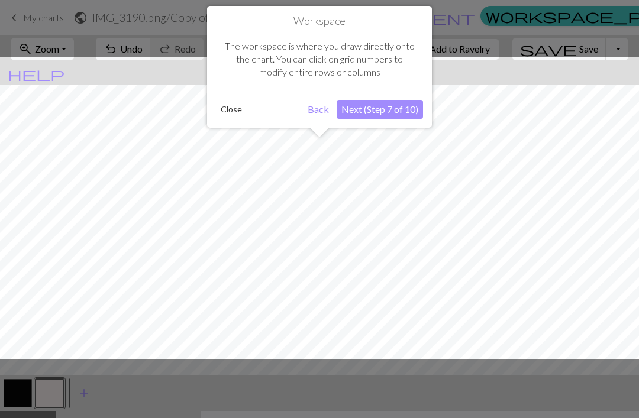
click at [386, 114] on button "Next (Step 7 of 10)" at bounding box center [380, 109] width 86 height 19
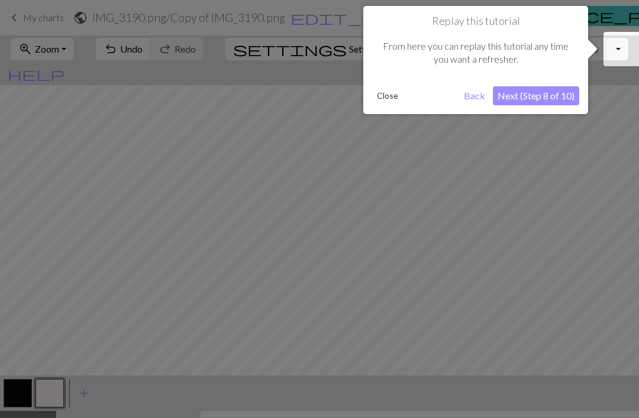
click at [535, 102] on button "Next (Step 8 of 10)" at bounding box center [536, 95] width 86 height 19
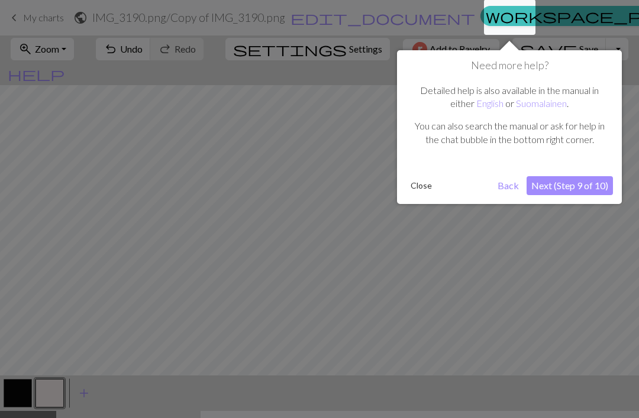
click at [578, 192] on button "Next (Step 9 of 10)" at bounding box center [569, 185] width 86 height 19
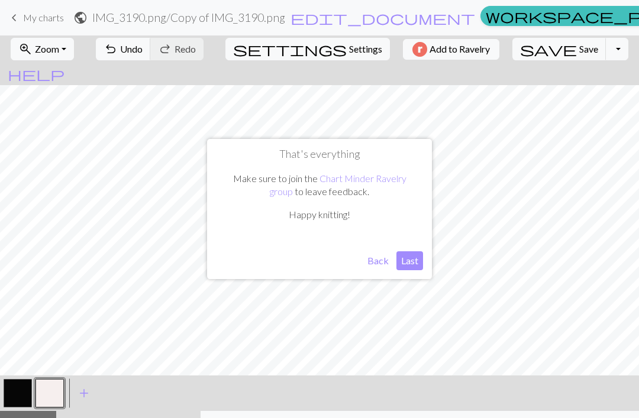
click at [412, 267] on button "Last" at bounding box center [409, 260] width 27 height 19
click at [349, 44] on span "Settings" at bounding box center [365, 49] width 33 height 14
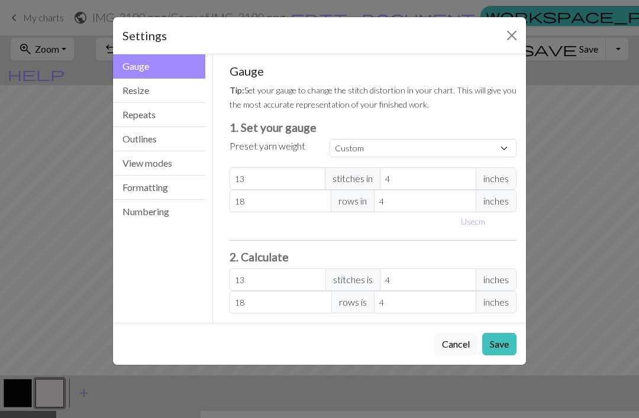
click at [183, 115] on button "Repeats" at bounding box center [159, 115] width 92 height 24
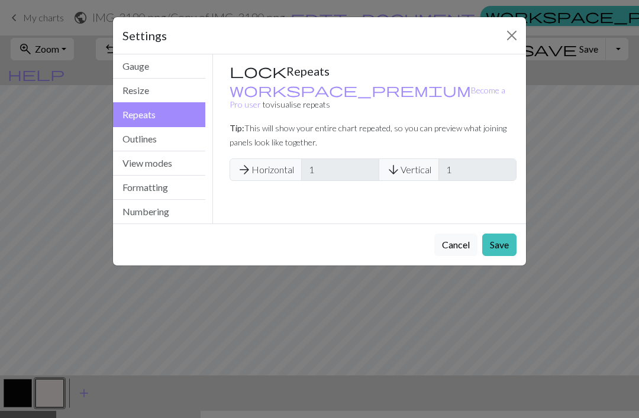
click at [164, 172] on button "View modes" at bounding box center [159, 163] width 92 height 24
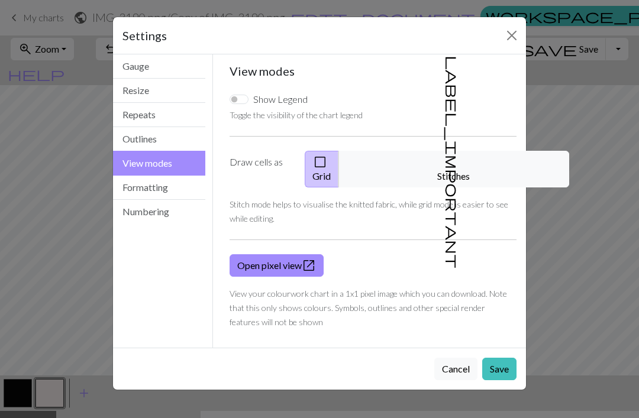
click at [456, 166] on button "label_important Stitches" at bounding box center [453, 169] width 231 height 37
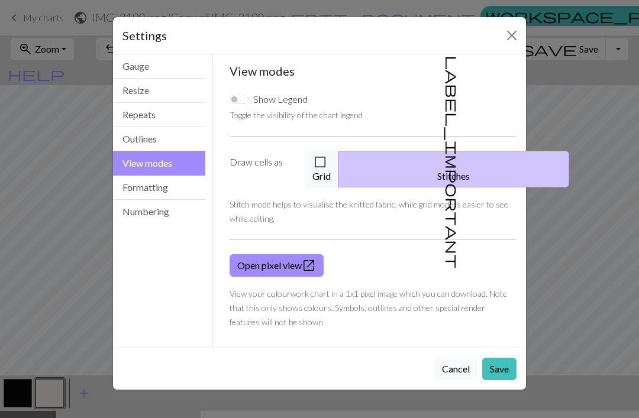
click at [502, 358] on button "Save" at bounding box center [499, 369] width 34 height 22
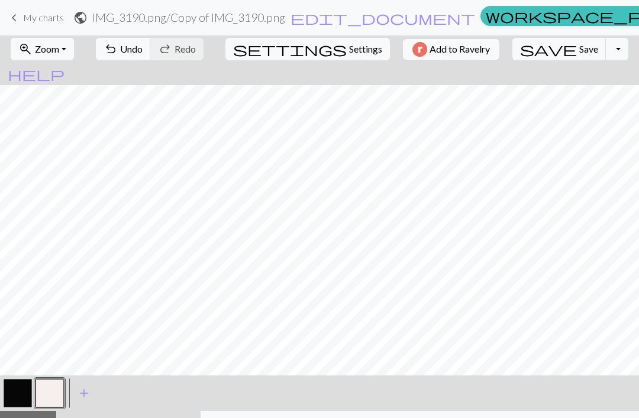
click at [579, 51] on span "Save" at bounding box center [588, 48] width 19 height 11
click at [606, 48] on button "Toggle Dropdown" at bounding box center [617, 49] width 22 height 22
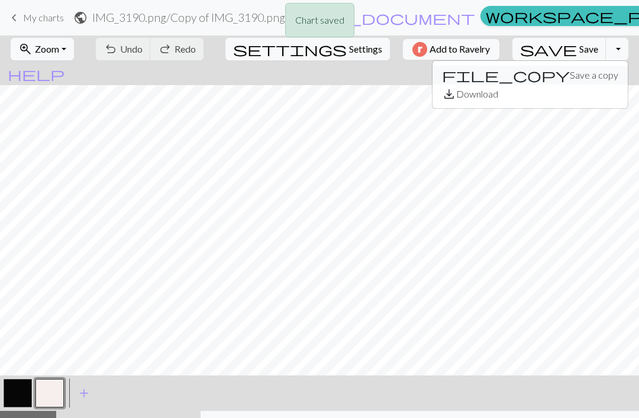
click at [547, 67] on button "file_copy Save a copy" at bounding box center [529, 75] width 195 height 19
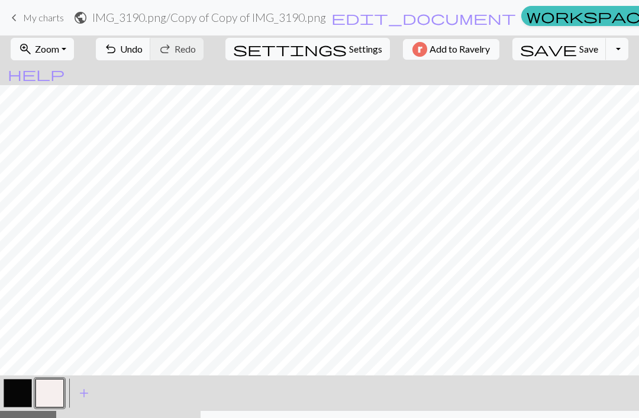
click at [14, 21] on span "keyboard_arrow_left" at bounding box center [14, 17] width 14 height 17
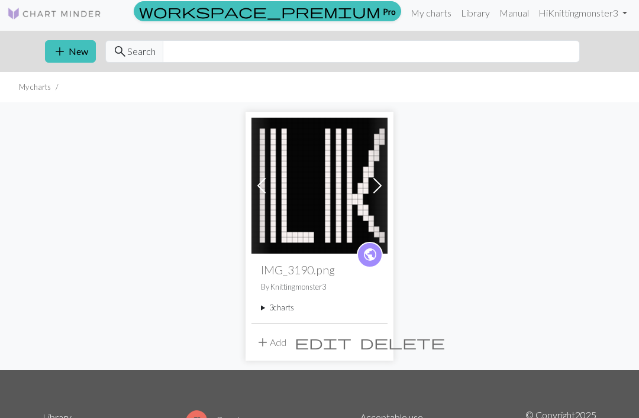
scroll to position [19, 0]
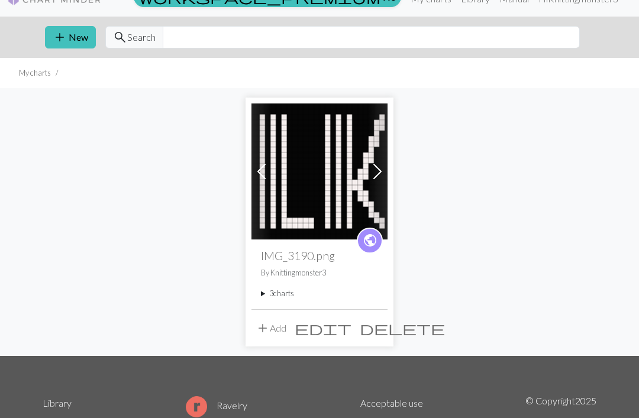
click at [351, 326] on span "edit" at bounding box center [323, 328] width 57 height 17
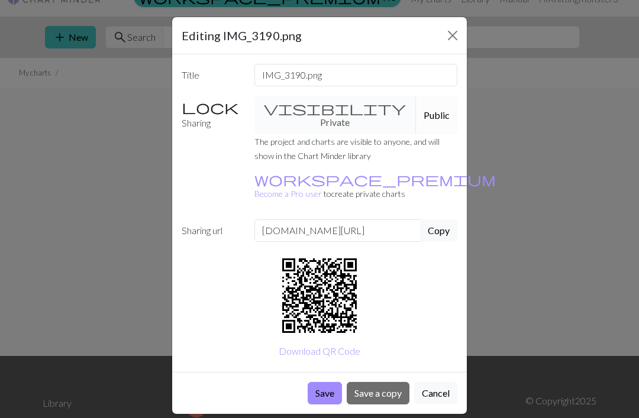
click at [326, 108] on div "visibility Private Public" at bounding box center [356, 115] width 218 height 38
click at [466, 11] on div "Editing IMG_3190.png Title IMG_3190.png Sharing visibility Private Public The p…" at bounding box center [319, 209] width 639 height 418
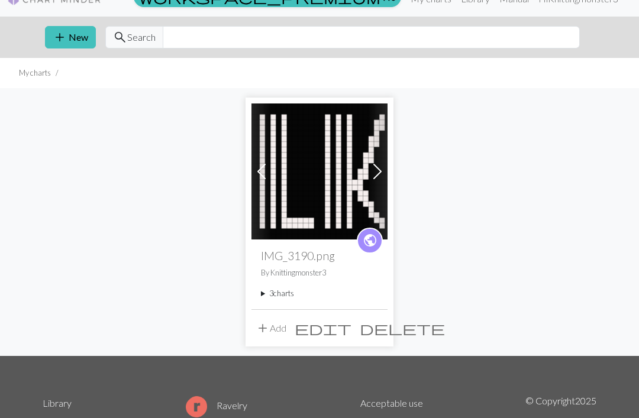
click at [331, 185] on img at bounding box center [319, 172] width 136 height 136
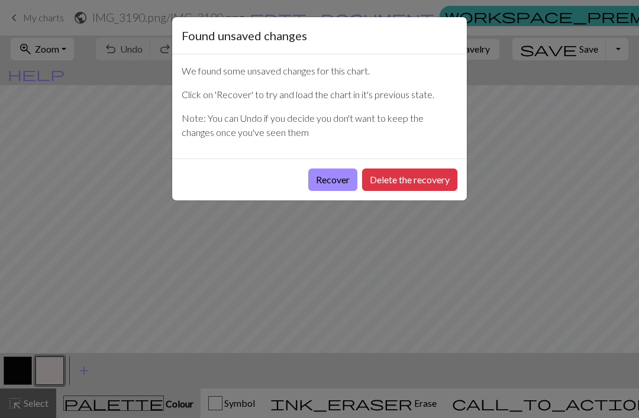
click at [327, 185] on button "Recover" at bounding box center [332, 180] width 49 height 22
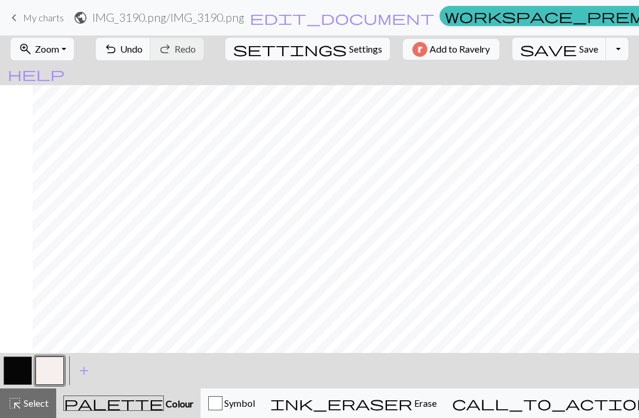
scroll to position [0, 290]
click at [50, 374] on button "button" at bounding box center [49, 371] width 28 height 28
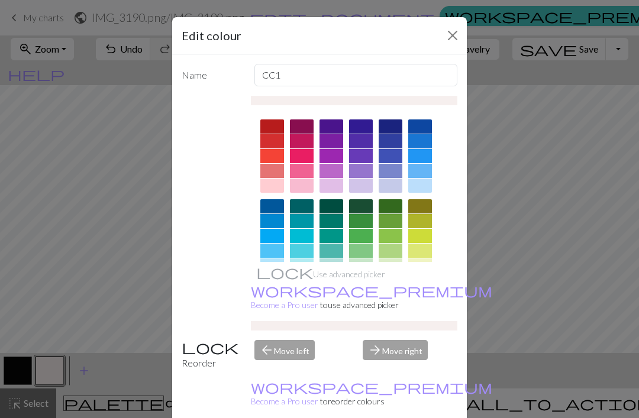
click at [460, 30] on button "Close" at bounding box center [452, 35] width 19 height 19
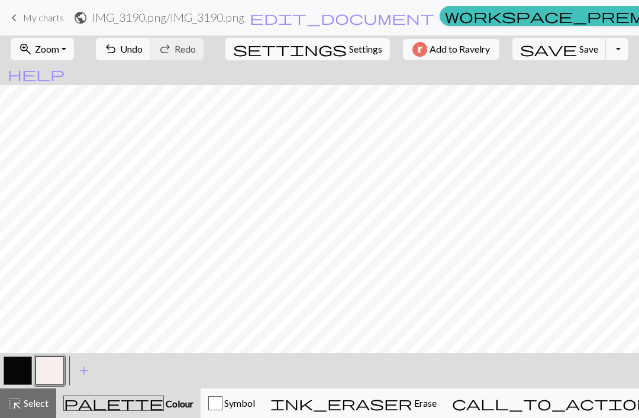
click at [15, 367] on button "button" at bounding box center [18, 371] width 28 height 28
click at [50, 379] on button "button" at bounding box center [49, 371] width 28 height 28
click at [7, 366] on button "button" at bounding box center [18, 371] width 28 height 28
click at [48, 370] on button "button" at bounding box center [49, 371] width 28 height 28
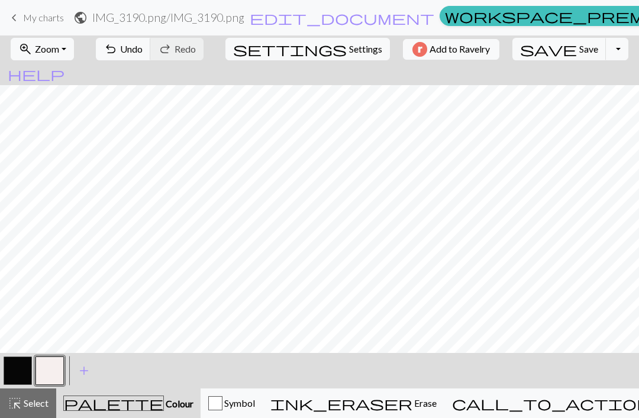
click at [23, 379] on button "button" at bounding box center [18, 371] width 28 height 28
click at [606, 50] on button "Toggle Dropdown" at bounding box center [617, 49] width 22 height 22
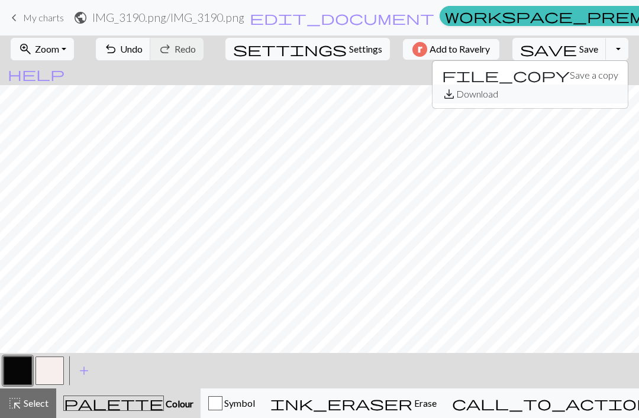
click at [563, 96] on button "save_alt Download" at bounding box center [529, 94] width 195 height 19
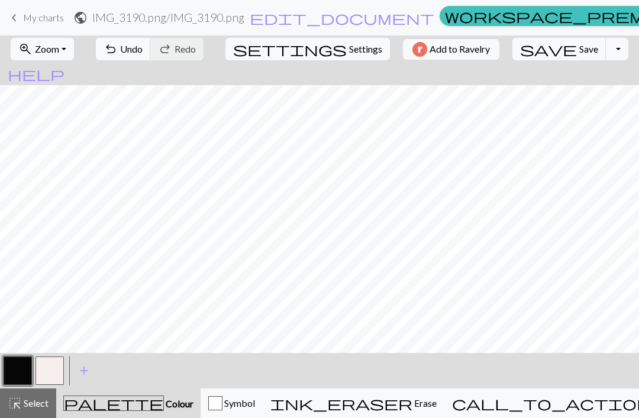
click at [263, 410] on button "Symbol" at bounding box center [231, 404] width 62 height 30
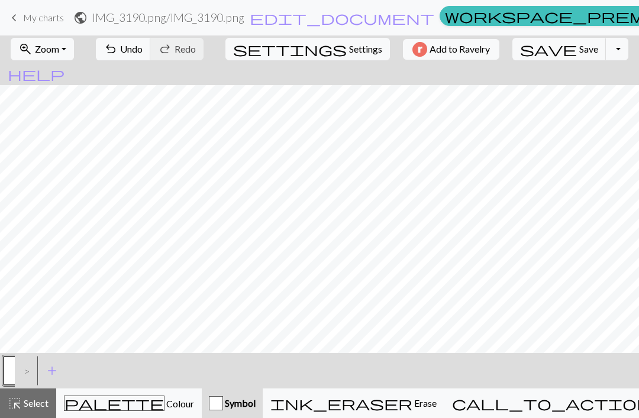
click at [41, 379] on button "add Add a symbol" at bounding box center [52, 371] width 30 height 30
click at [90, 368] on span "add" at bounding box center [84, 371] width 14 height 17
click at [78, 373] on button "button" at bounding box center [81, 371] width 28 height 28
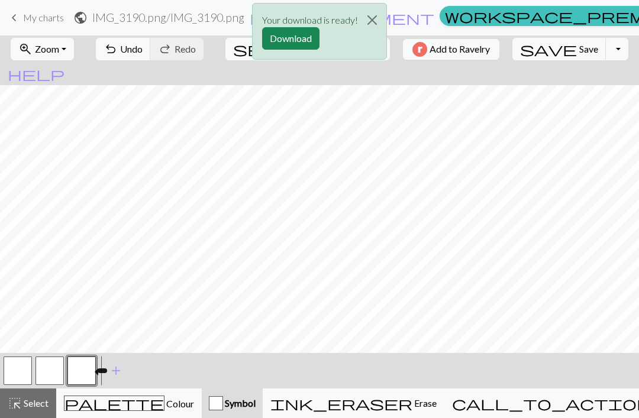
click at [303, 35] on button "Download" at bounding box center [290, 38] width 57 height 22
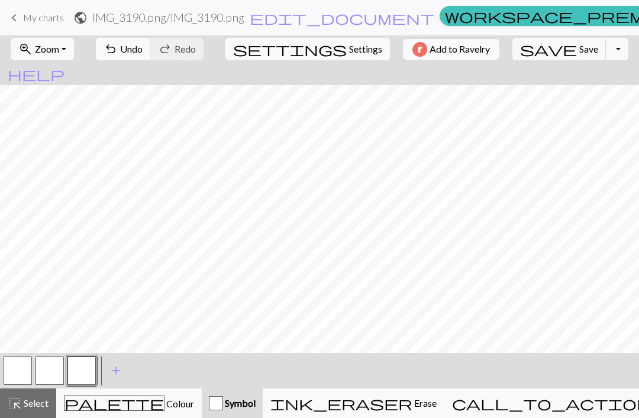
click at [164, 406] on span "Colour" at bounding box center [179, 403] width 30 height 11
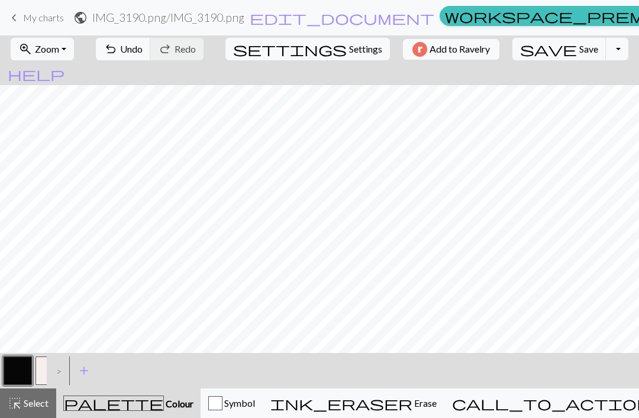
click at [38, 368] on button "button" at bounding box center [49, 371] width 28 height 28
click at [57, 376] on div ">" at bounding box center [56, 371] width 19 height 32
click at [12, 373] on button "button" at bounding box center [18, 371] width 28 height 28
click at [36, 371] on button "button" at bounding box center [49, 371] width 28 height 28
click at [11, 371] on button "button" at bounding box center [18, 371] width 28 height 28
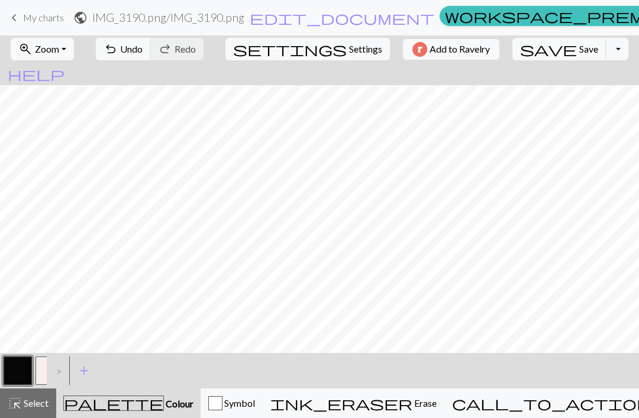
click at [44, 372] on button "button" at bounding box center [49, 371] width 28 height 28
click at [21, 367] on button "button" at bounding box center [18, 371] width 28 height 28
click at [43, 371] on button "button" at bounding box center [49, 371] width 28 height 28
click at [9, 374] on button "button" at bounding box center [18, 371] width 28 height 28
click at [606, 51] on button "Toggle Dropdown" at bounding box center [617, 49] width 22 height 22
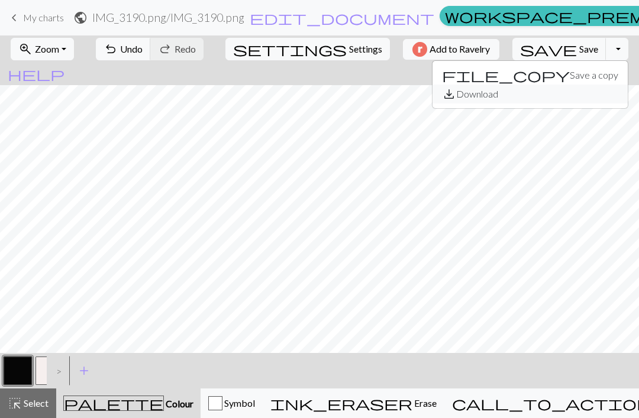
click at [550, 93] on button "save_alt Download" at bounding box center [529, 94] width 195 height 19
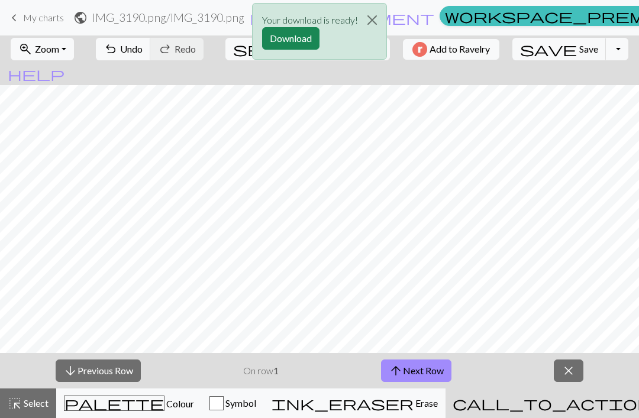
click at [568, 369] on span "close" at bounding box center [568, 371] width 14 height 17
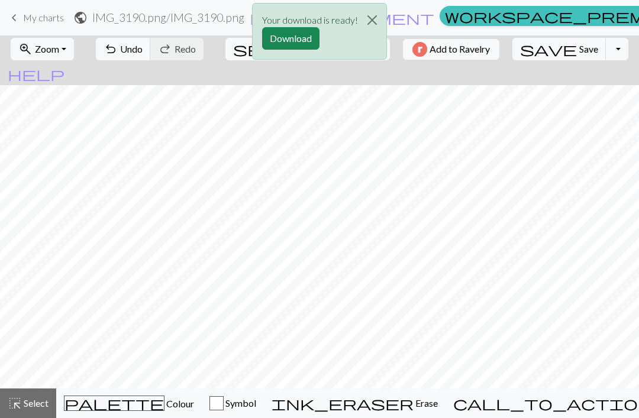
click at [304, 40] on button "Download" at bounding box center [290, 38] width 57 height 22
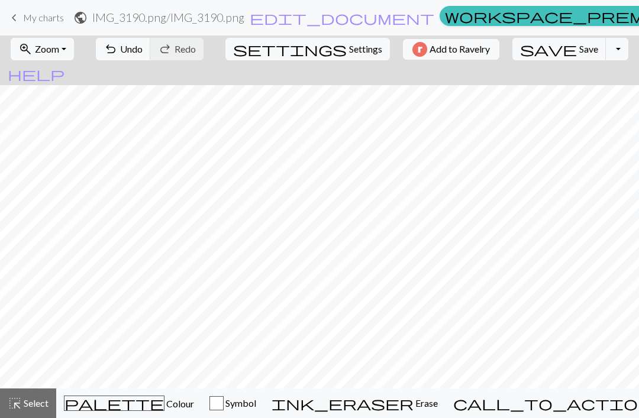
click at [579, 46] on span "Save" at bounding box center [588, 48] width 19 height 11
click at [606, 53] on button "Toggle Dropdown" at bounding box center [617, 49] width 22 height 22
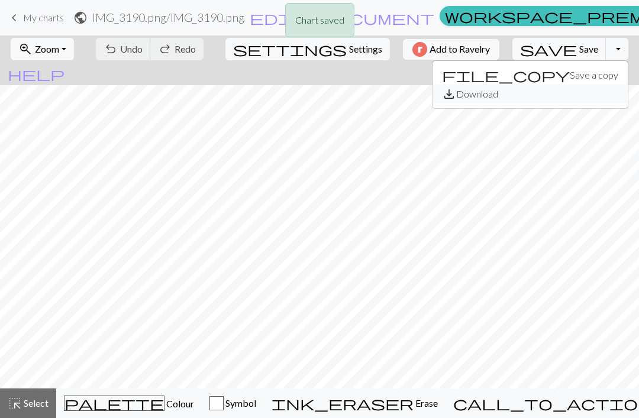
click at [538, 96] on button "save_alt Download" at bounding box center [529, 94] width 195 height 19
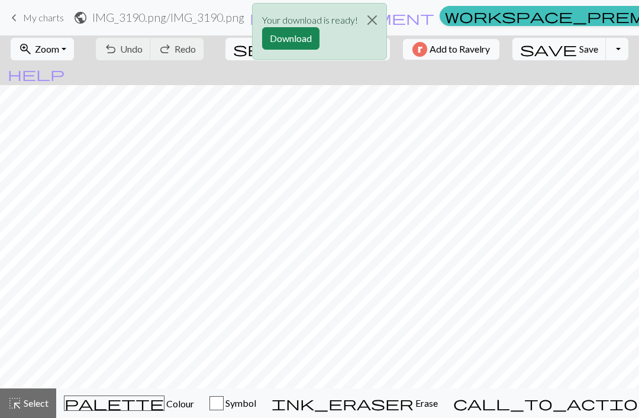
click at [306, 38] on button "Download" at bounding box center [290, 38] width 57 height 22
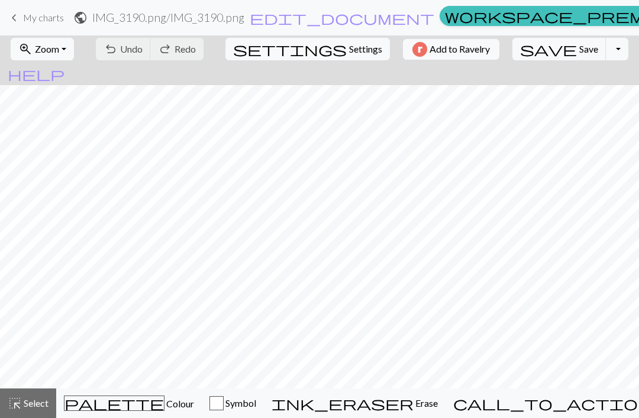
click at [349, 50] on span "Settings" at bounding box center [365, 49] width 33 height 14
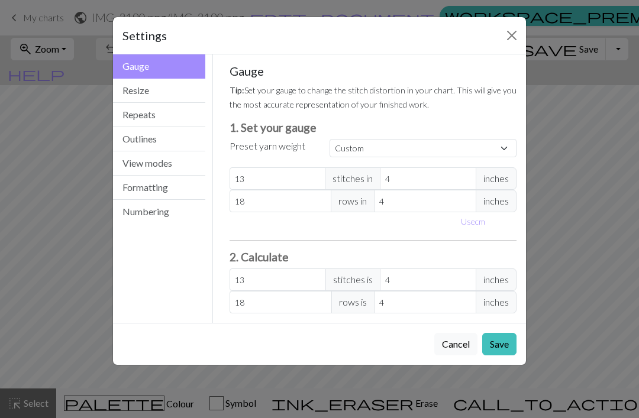
click at [180, 94] on button "Resize" at bounding box center [159, 91] width 92 height 24
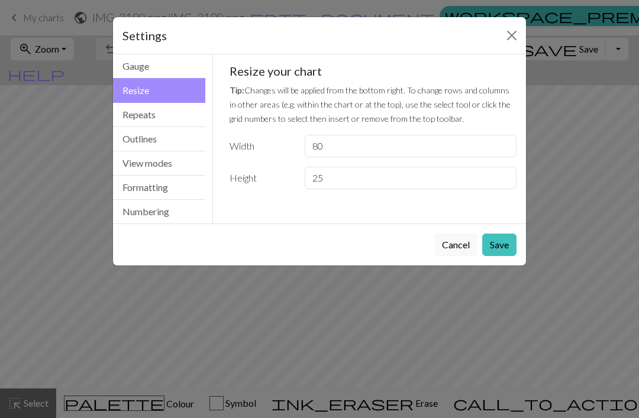
click at [194, 120] on button "Repeats" at bounding box center [159, 115] width 92 height 24
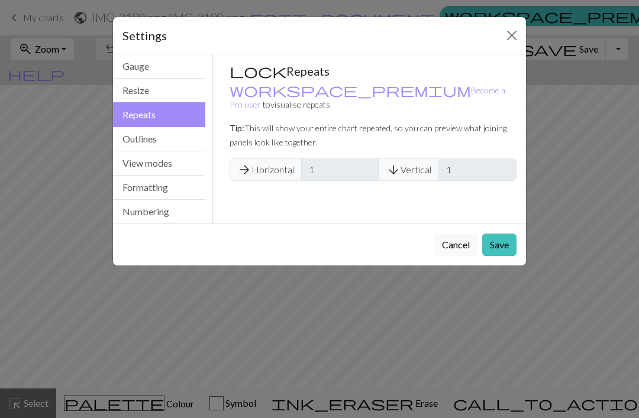
click at [185, 146] on button "Outlines" at bounding box center [159, 139] width 92 height 24
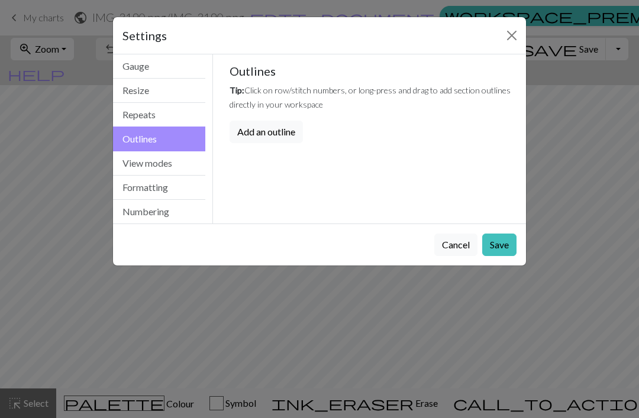
click at [185, 167] on button "View modes" at bounding box center [159, 163] width 92 height 24
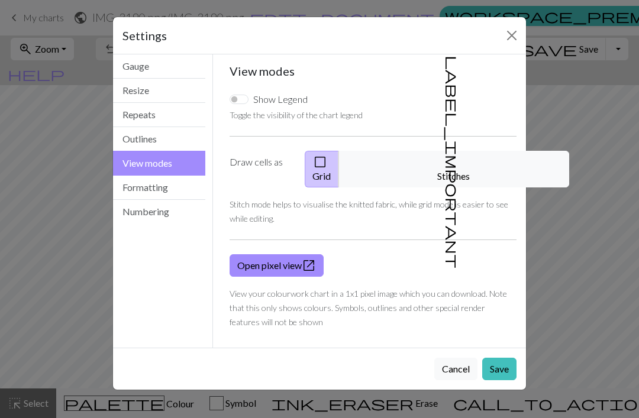
click at [434, 172] on button "label_important Stitches" at bounding box center [453, 169] width 231 height 37
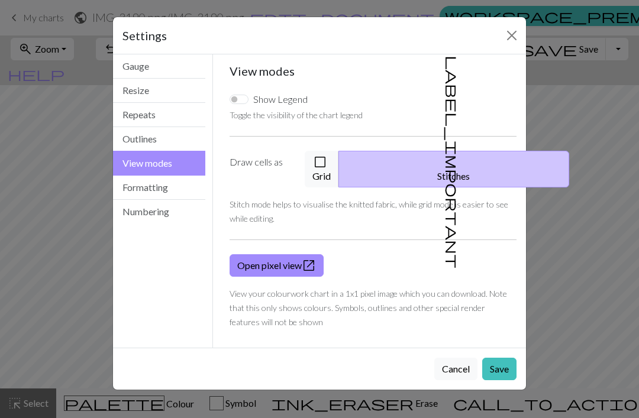
click at [301, 256] on link "Open pixel view open_in_new" at bounding box center [276, 265] width 94 height 22
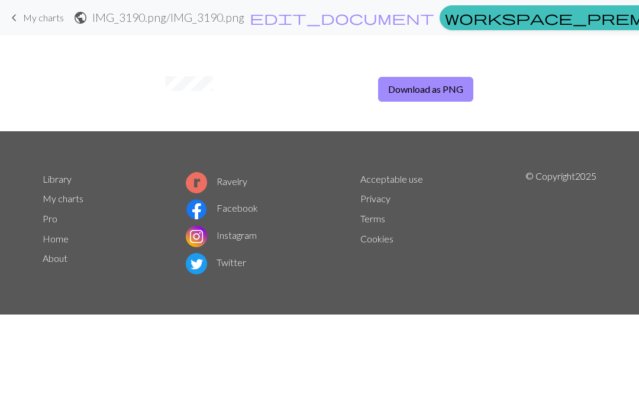
click at [448, 86] on button "Download as PNG" at bounding box center [425, 89] width 95 height 25
click at [439, 93] on button "Download as PNG" at bounding box center [425, 89] width 95 height 25
